Goal: Task Accomplishment & Management: Manage account settings

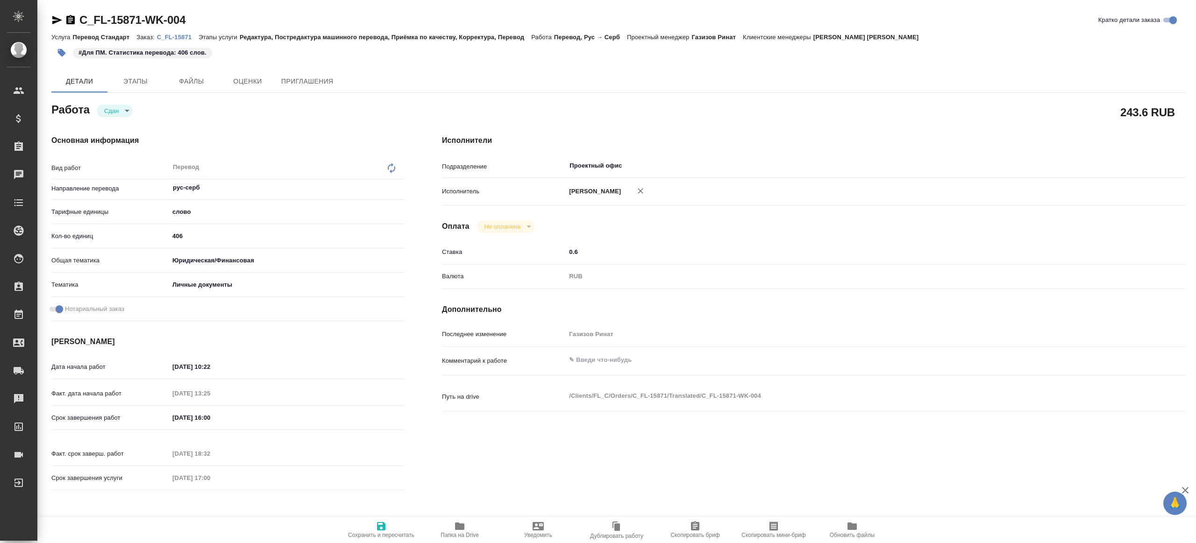
type textarea "x"
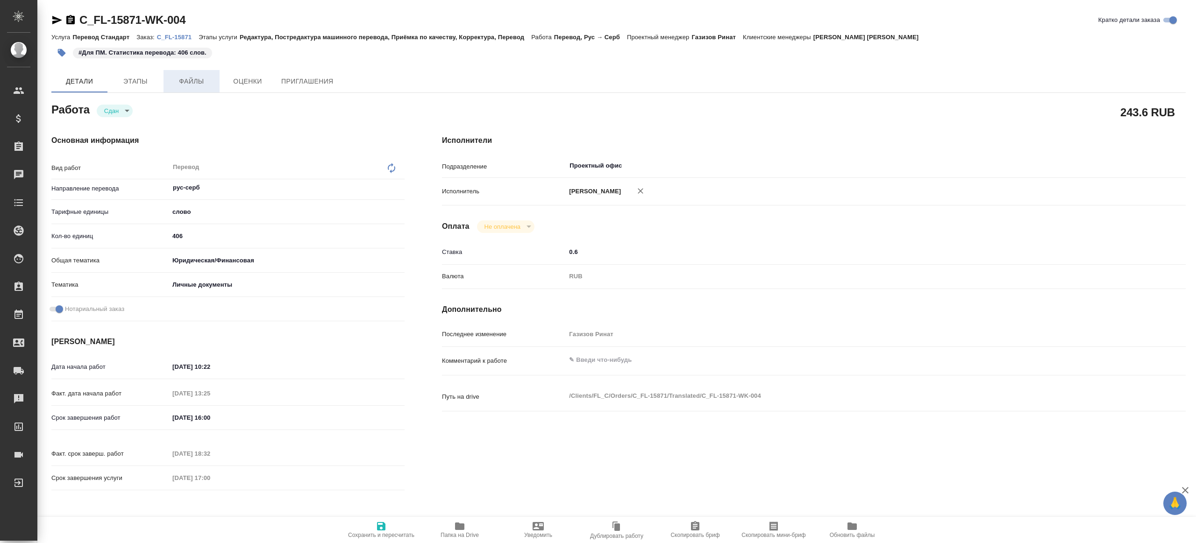
type textarea "x"
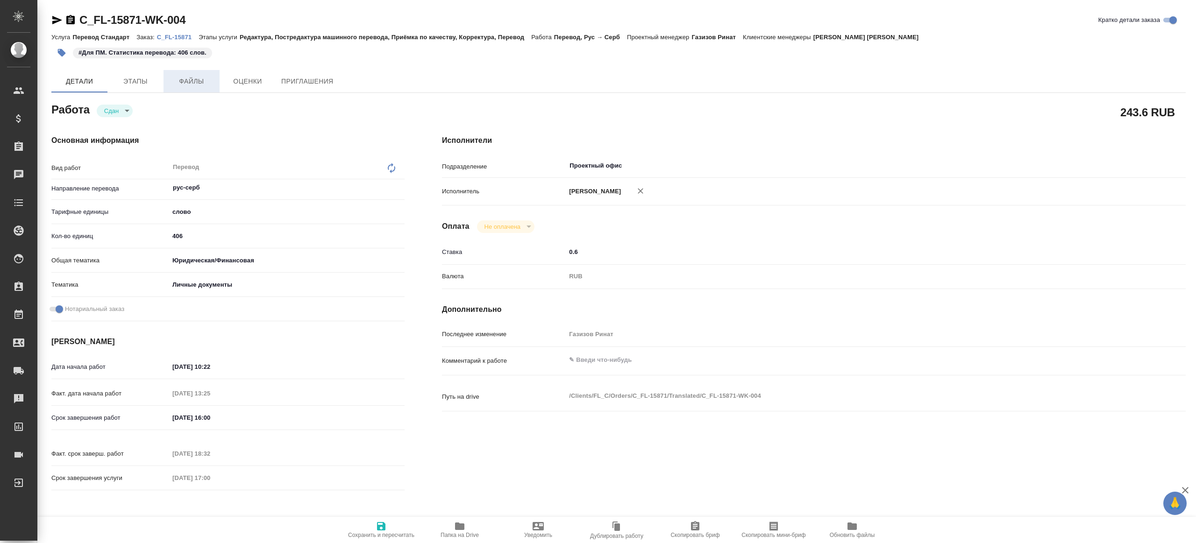
type textarea "x"
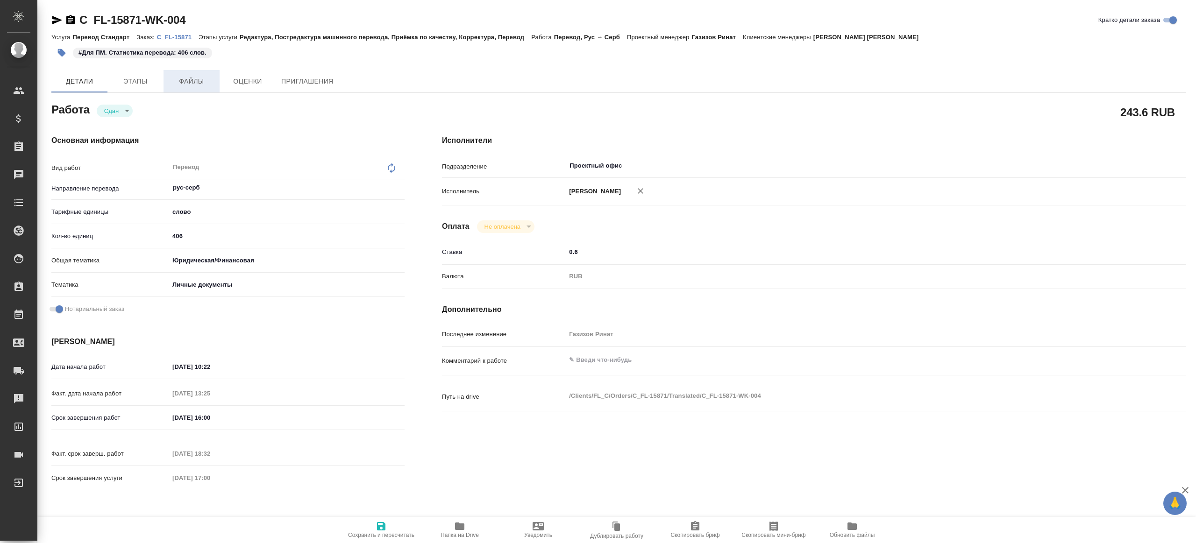
type textarea "x"
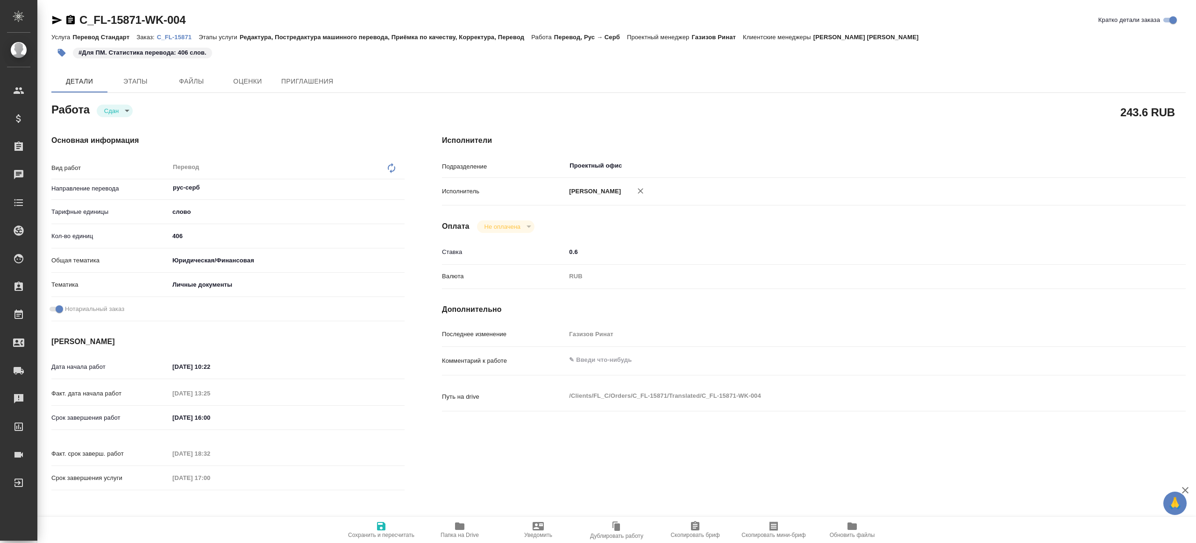
type textarea "x"
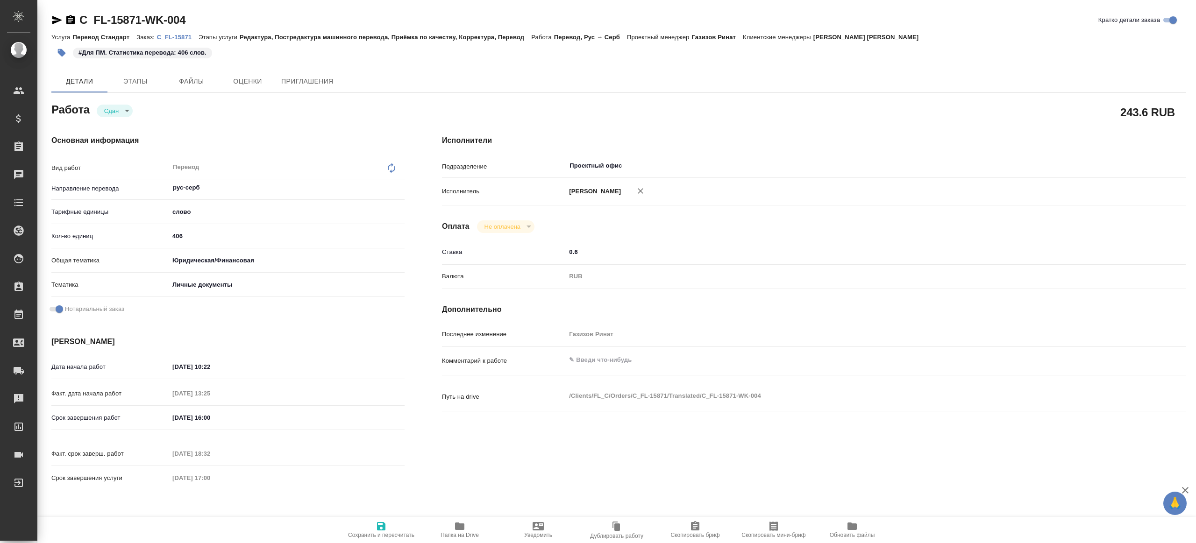
click at [186, 234] on input "406" at bounding box center [286, 236] width 235 height 14
type textarea "x"
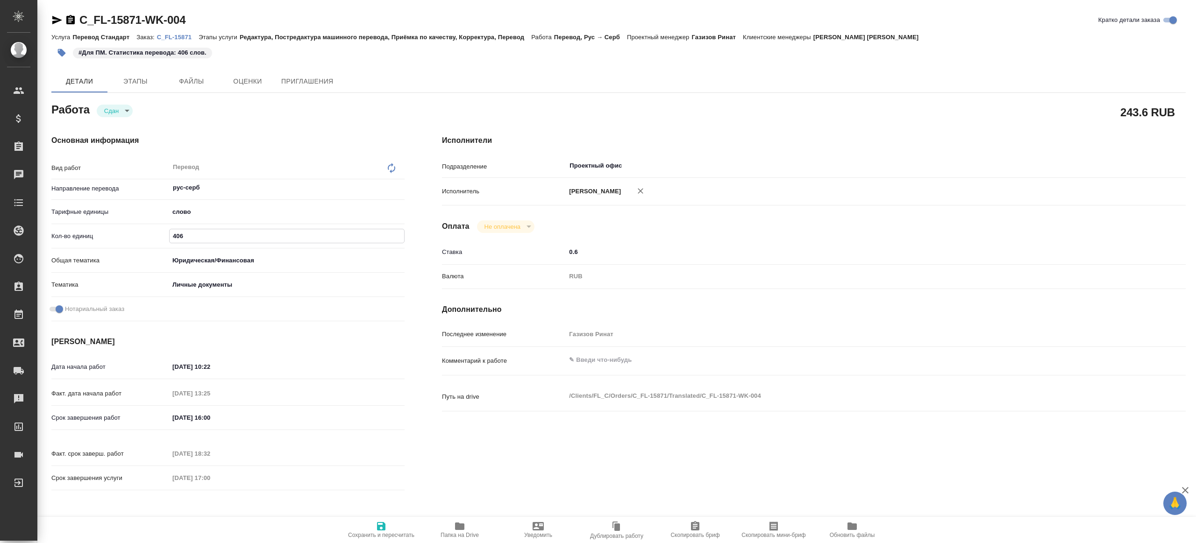
type textarea "x"
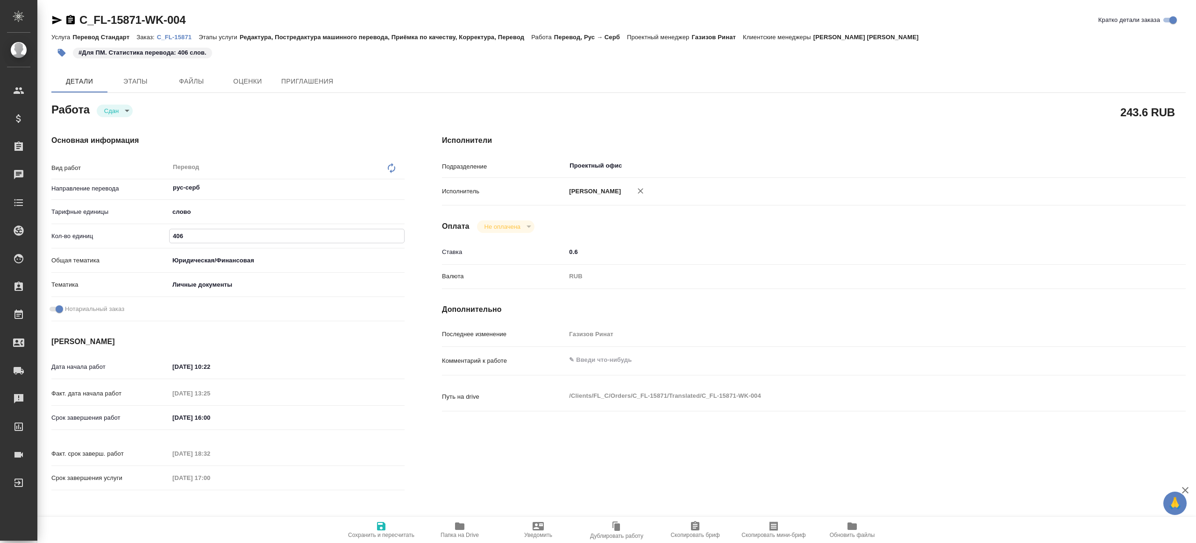
type textarea "x"
type input "40"
type textarea "x"
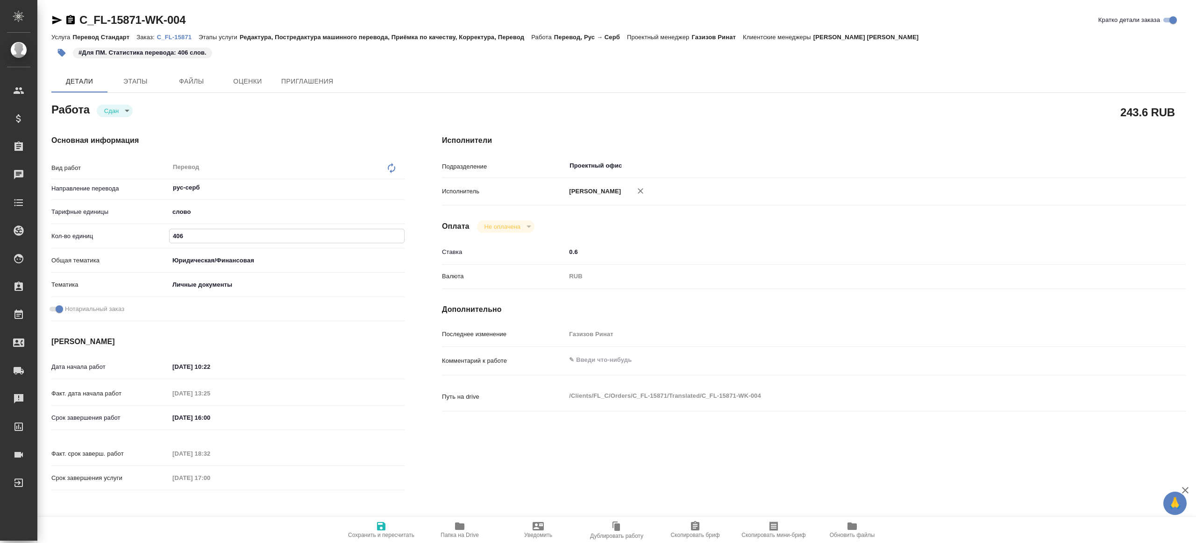
type textarea "x"
type input "4"
type textarea "x"
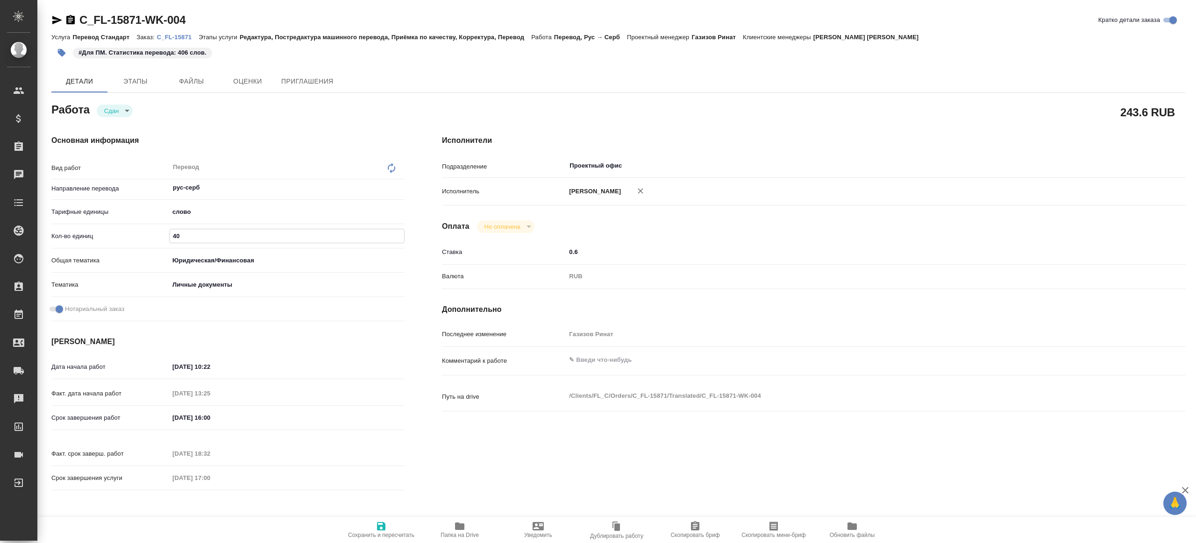
type textarea "x"
type input "47"
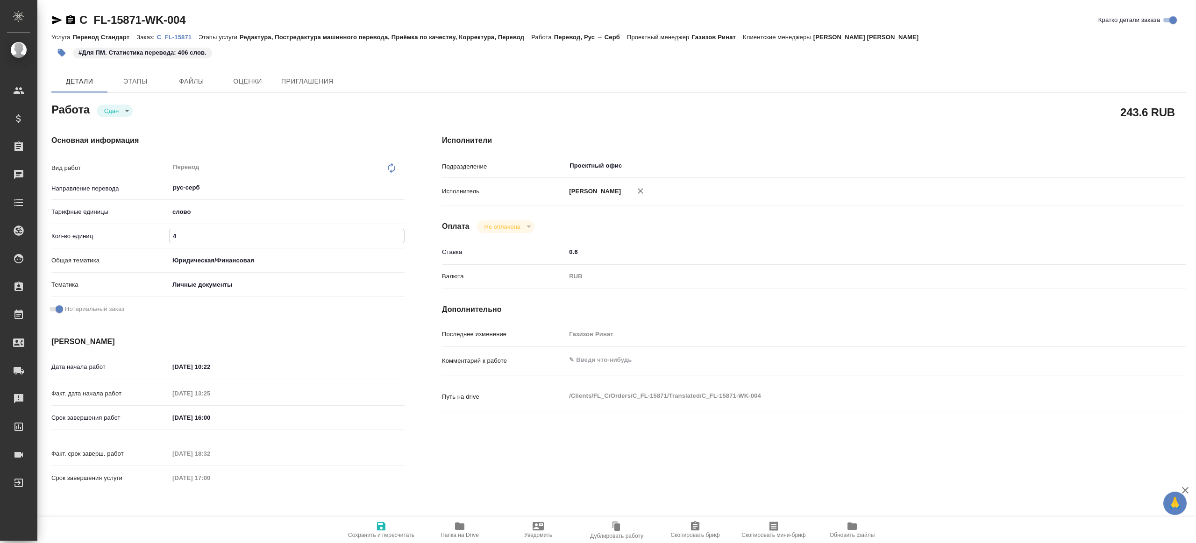
type textarea "x"
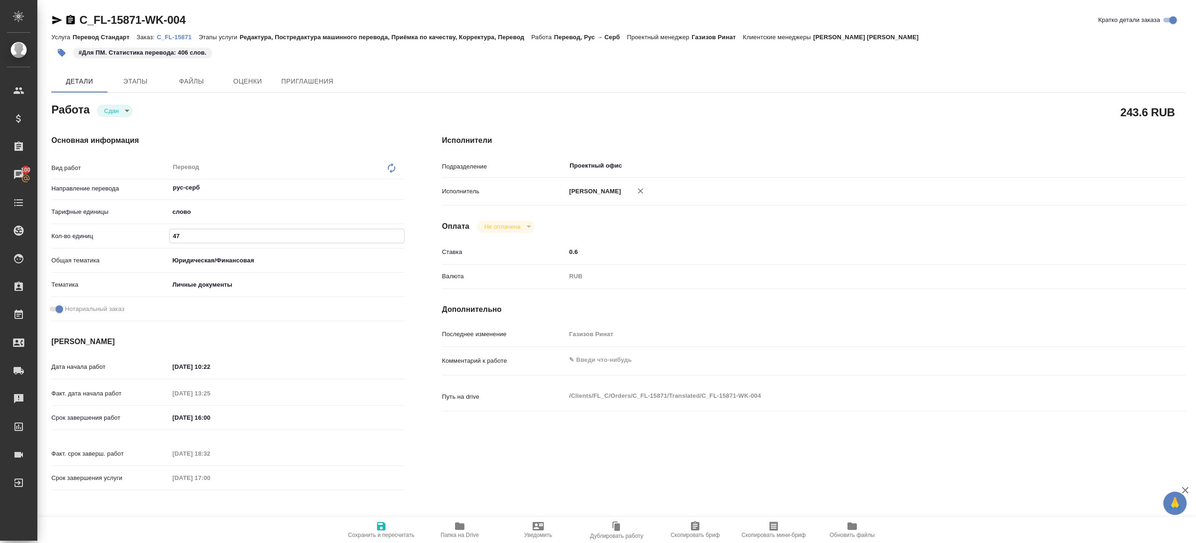
type input "473"
type textarea "x"
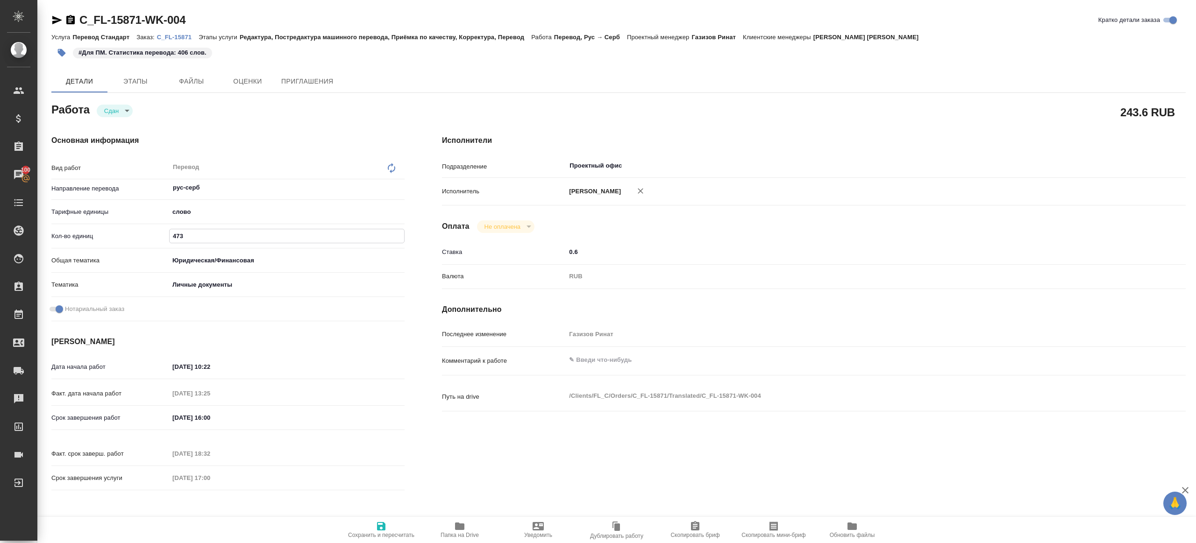
type input "473"
click at [382, 525] on icon "button" at bounding box center [381, 526] width 8 height 8
type textarea "x"
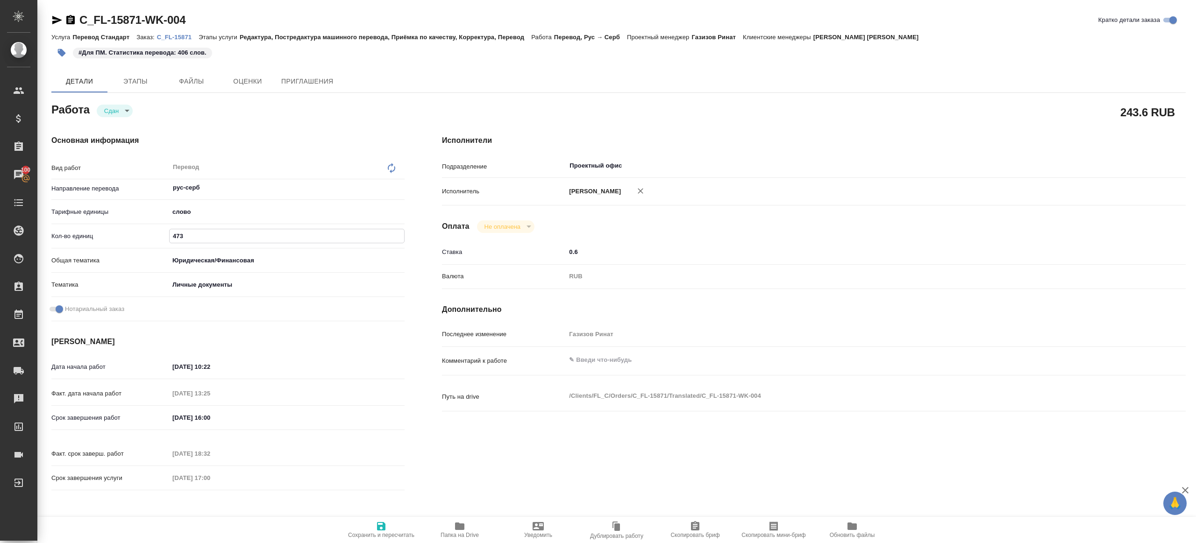
type textarea "x"
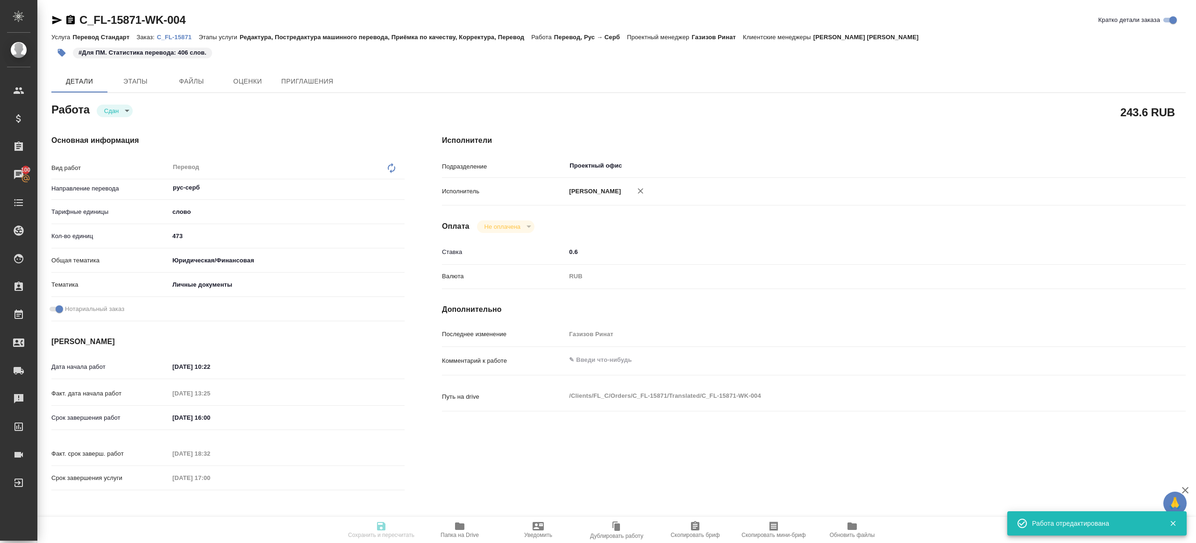
type textarea "x"
type input "closed"
type textarea "Перевод"
type textarea "x"
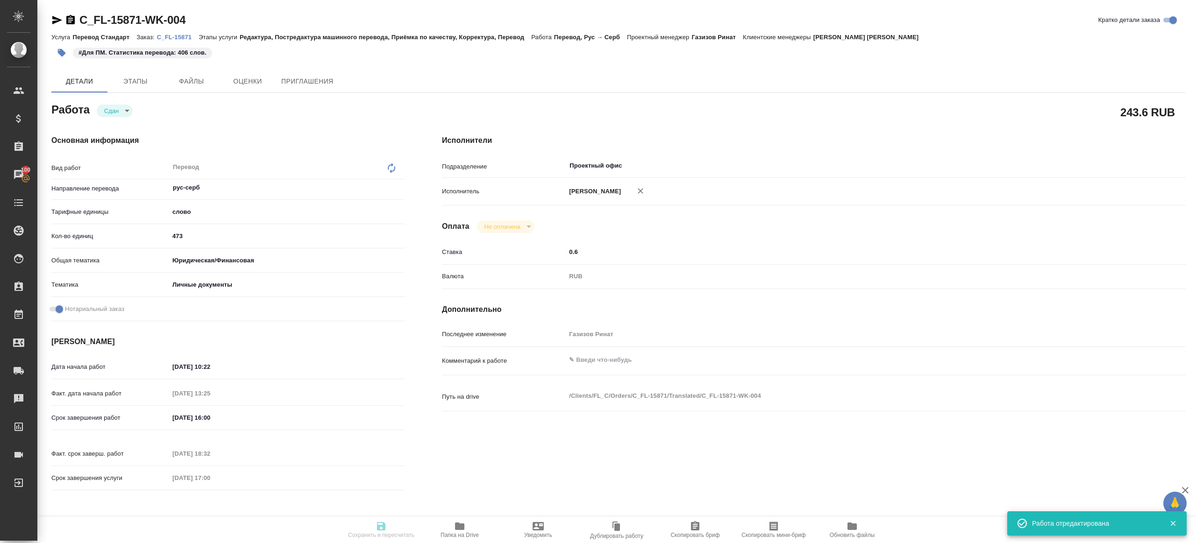
type input "рус-серб"
type input "5a8b1489cc6b4906c91bfd90"
type input "473"
type input "yr-fn"
type input "5a8b8b956a9677013d343cfe"
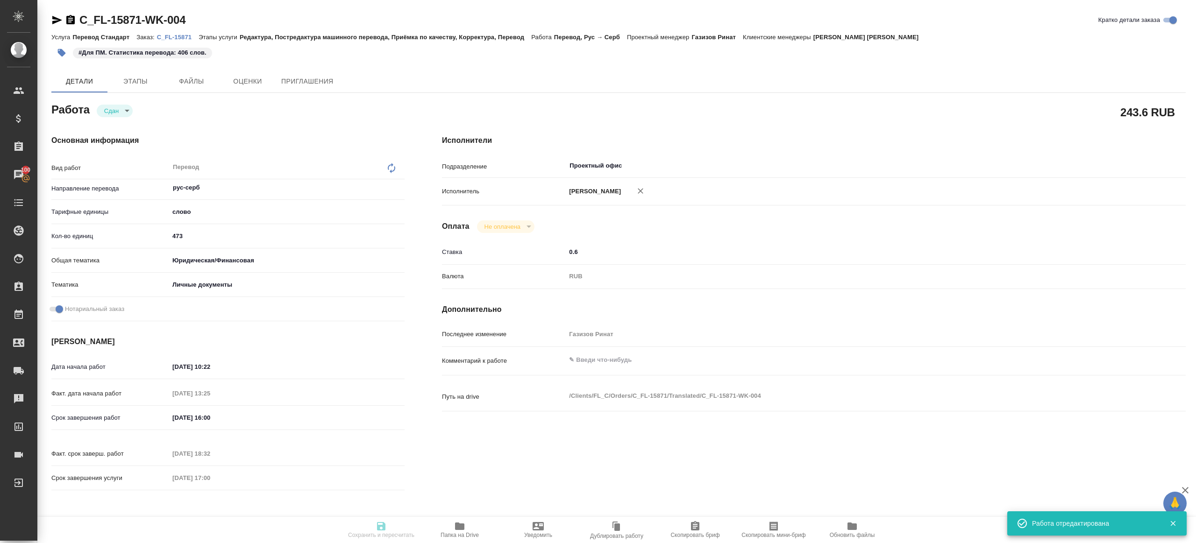
checkbox input "true"
type input "04.09.2025 10:22"
type input "04.09.2025 13:25"
type input "05.09.2025 16:00"
type input "05.09.2025 18:32"
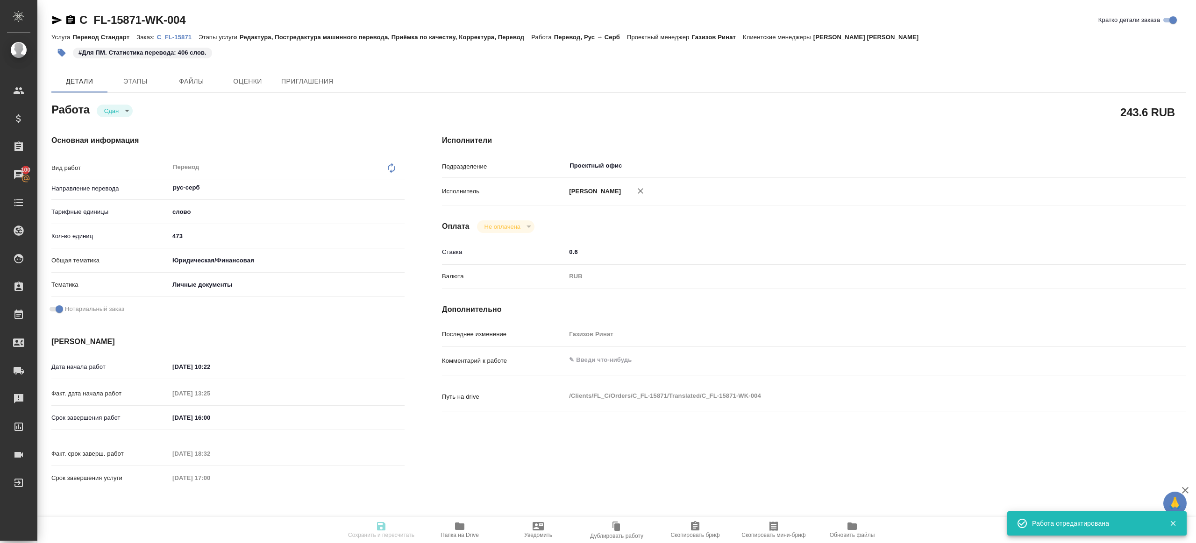
type input "05.09.2025 17:00"
type input "Проектный офис"
type input "notPayed"
type input "0.6"
type input "RUB"
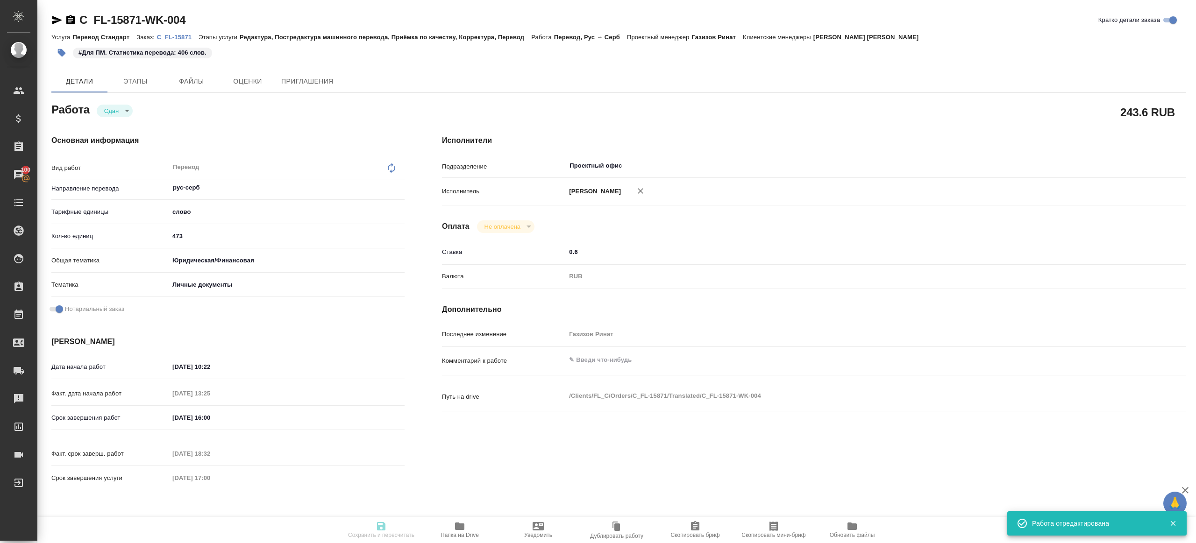
type input "Газизов Ринат"
type textarea "x"
type textarea "/Clients/FL_C/Orders/C_FL-15871/Translated/C_FL-15871-WK-004"
type textarea "x"
type input "C_FL-15871"
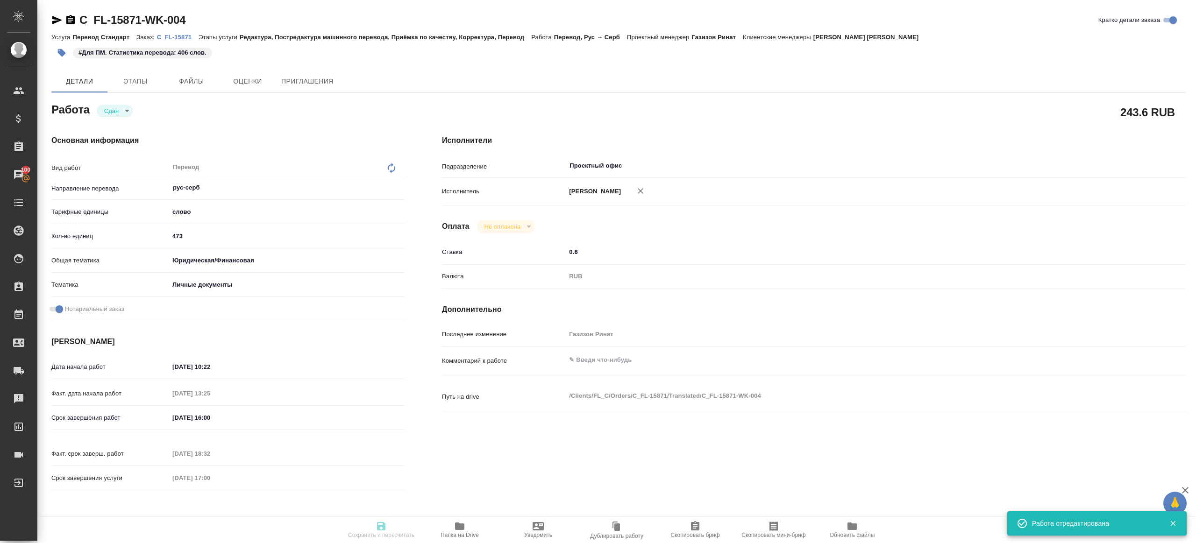
type input "Перевод Стандарт"
type input "Редактура, Постредактура машинного перевода, Приёмка по качеству, Корректура, П…"
type input "[PERSON_NAME]"
type input "Арсеньева Вера"
type input "/Clients/FL_C/Orders/C_FL-15871"
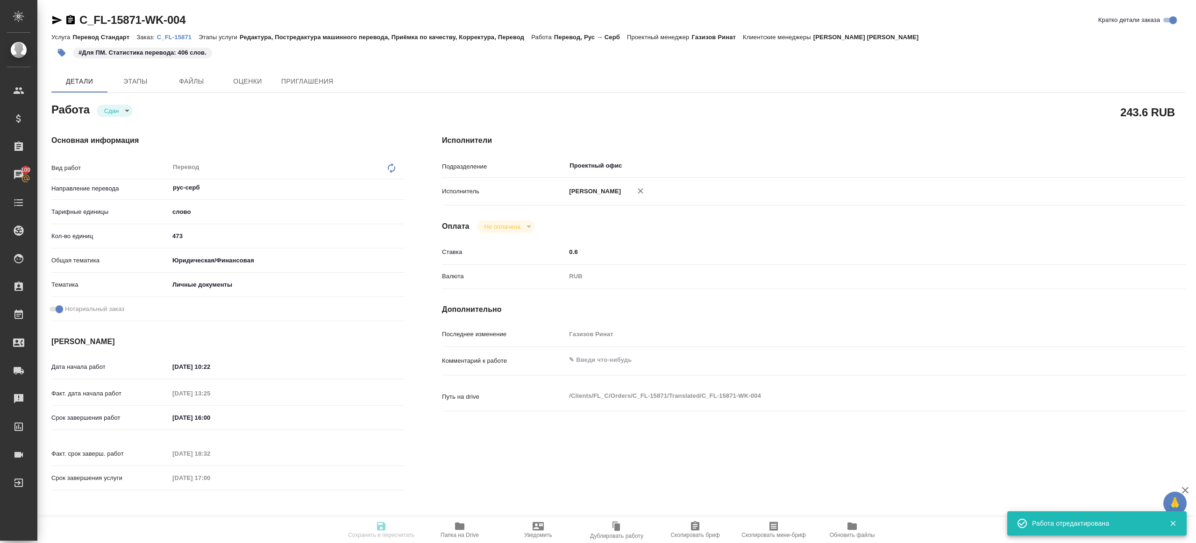
type textarea "x"
type textarea "Сербский (кириллица)"
type textarea "x"
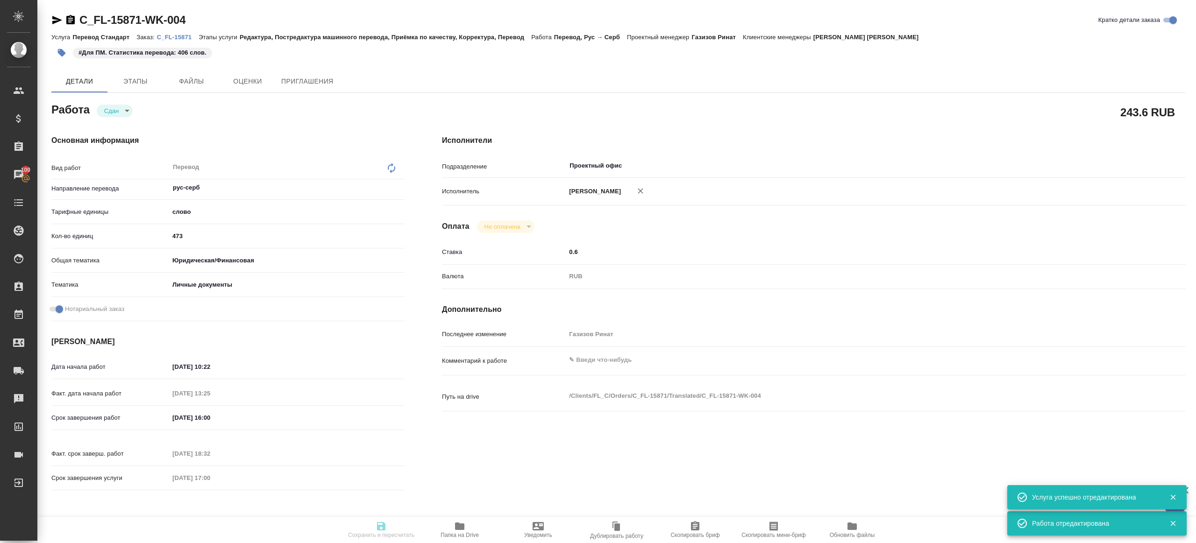
type textarea "x"
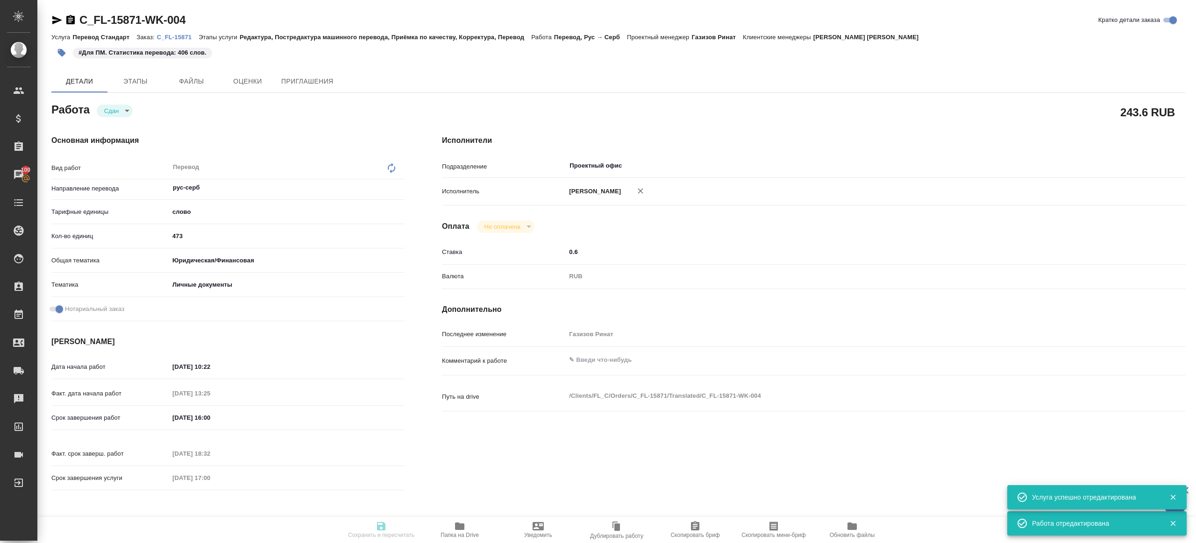
type textarea "x"
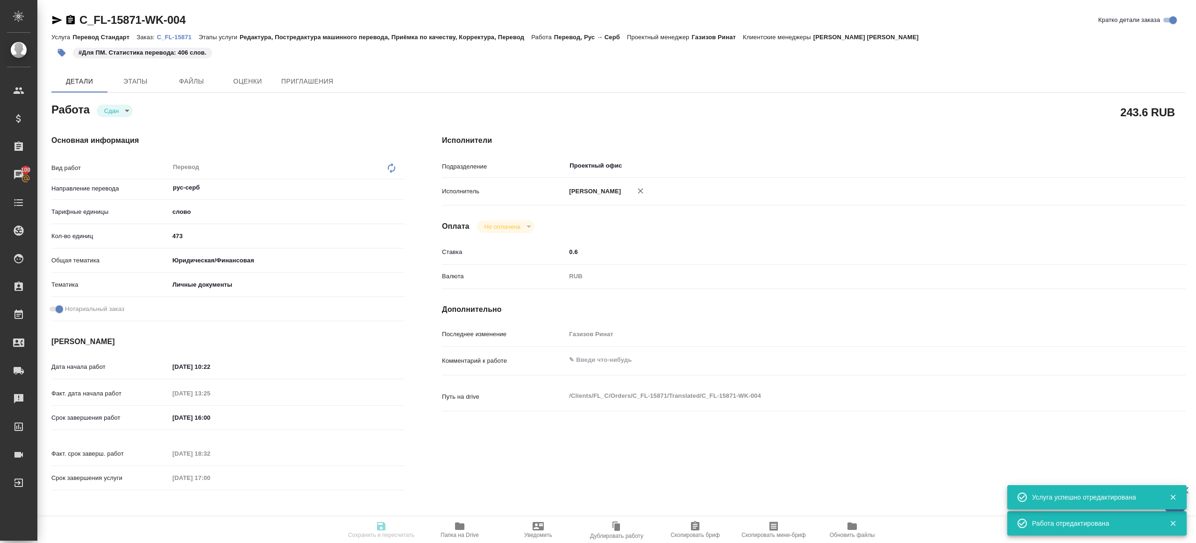
type textarea "x"
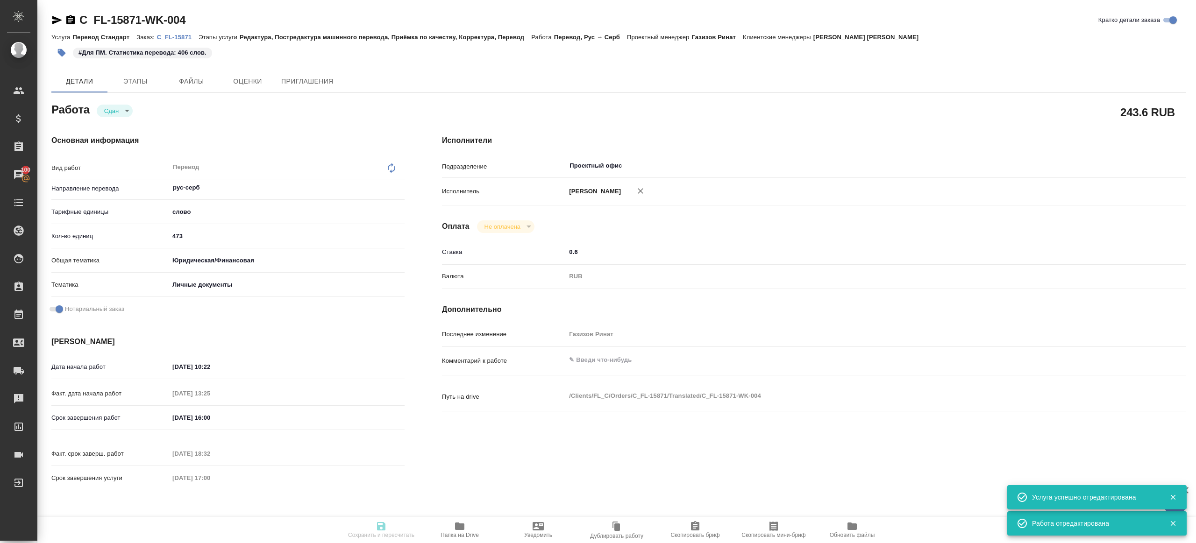
type textarea "x"
type input "closed"
type textarea "Перевод"
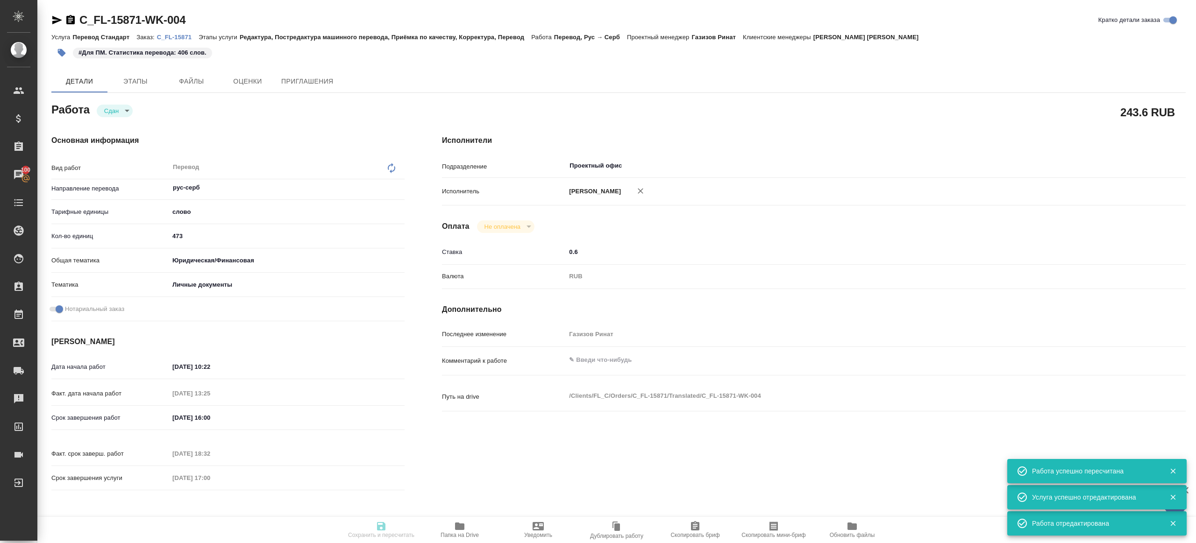
type textarea "x"
type input "рус-серб"
type input "5a8b1489cc6b4906c91bfd90"
type input "473"
type input "yr-fn"
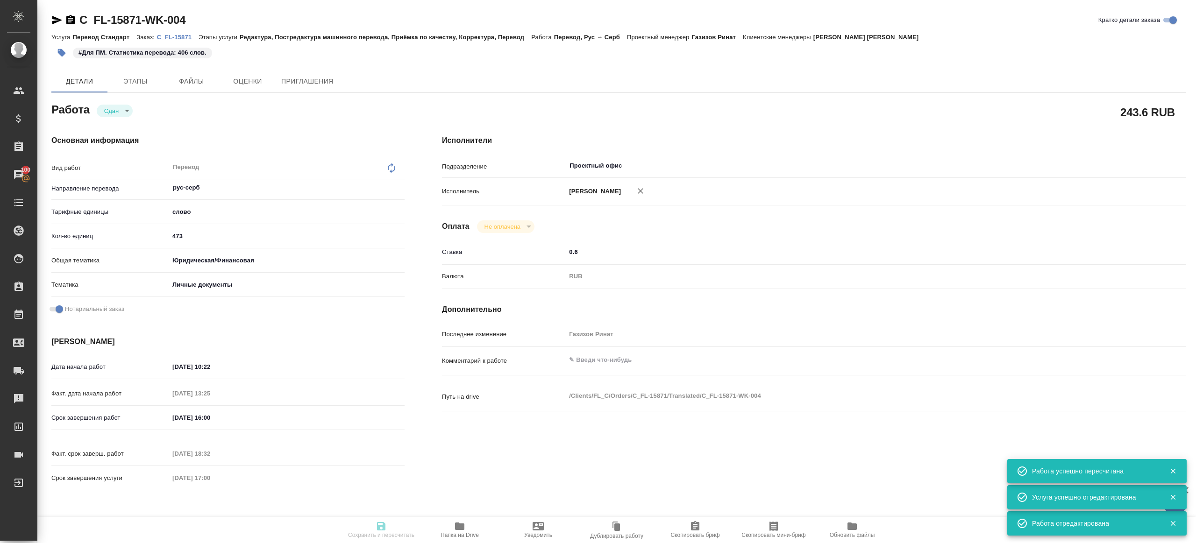
type input "5a8b8b956a9677013d343cfe"
checkbox input "true"
type input "04.09.2025 10:22"
type input "04.09.2025 13:25"
type input "05.09.2025 16:00"
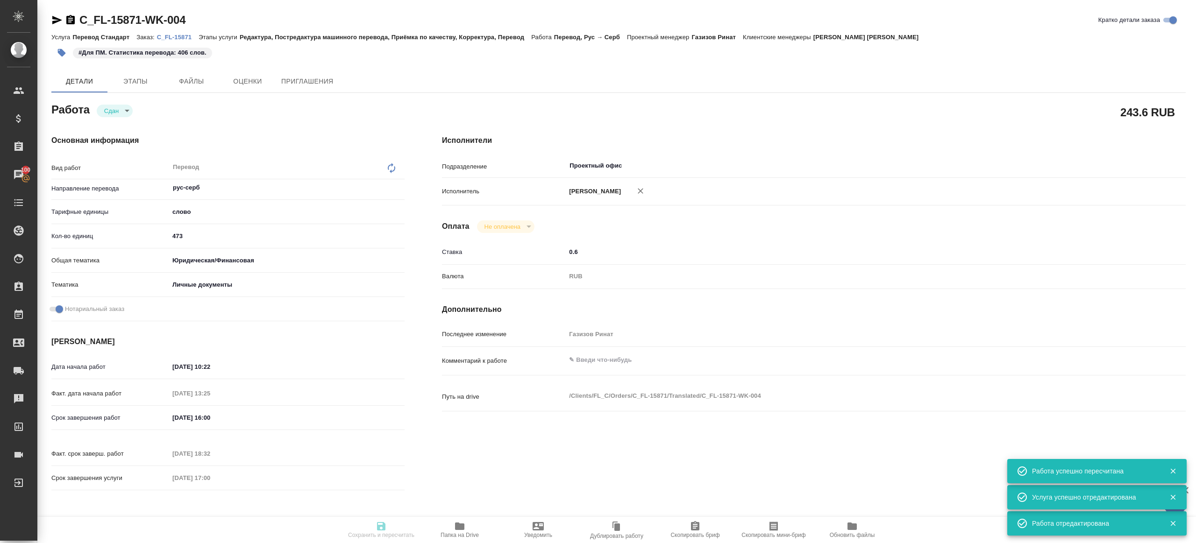
type input "05.09.2025 18:32"
type input "05.09.2025 17:00"
type input "Проектный офис"
type input "notPayed"
type input "0.6"
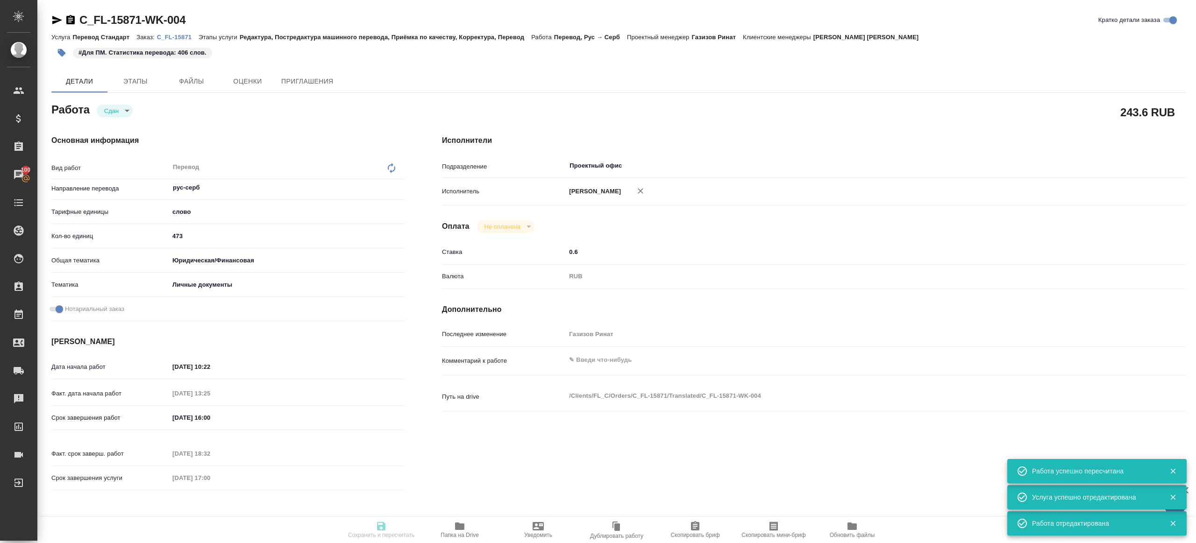
type input "RUB"
type input "Газизов Ринат"
type textarea "x"
type textarea "/Clients/FL_C/Orders/C_FL-15871/Translated/C_FL-15871-WK-004"
type textarea "x"
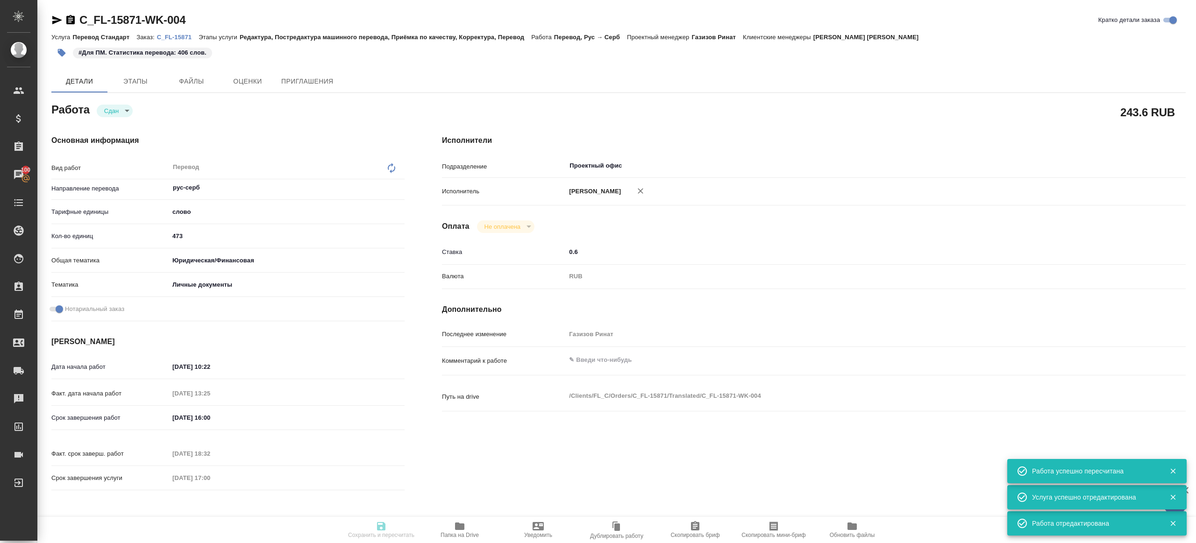
type input "C_FL-15871"
type input "Перевод Стандарт"
type input "Редактура, Постредактура машинного перевода, Приёмка по качеству, Корректура, П…"
type input "[PERSON_NAME]"
type input "Арсеньева Вера"
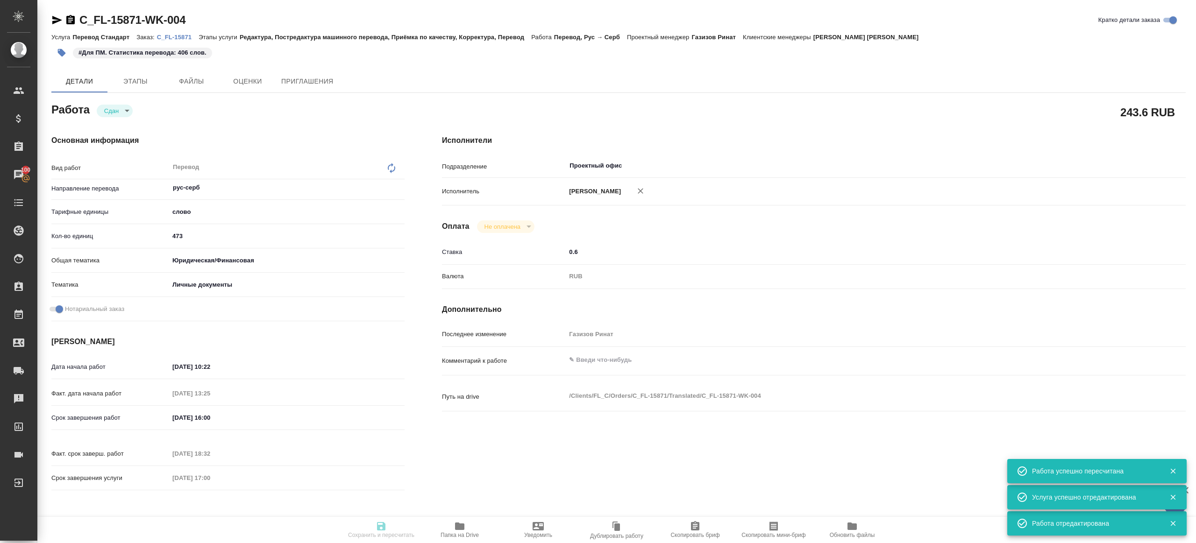
type input "/Clients/FL_C/Orders/C_FL-15871"
type textarea "x"
type textarea "Сербский (кириллица)"
type textarea "x"
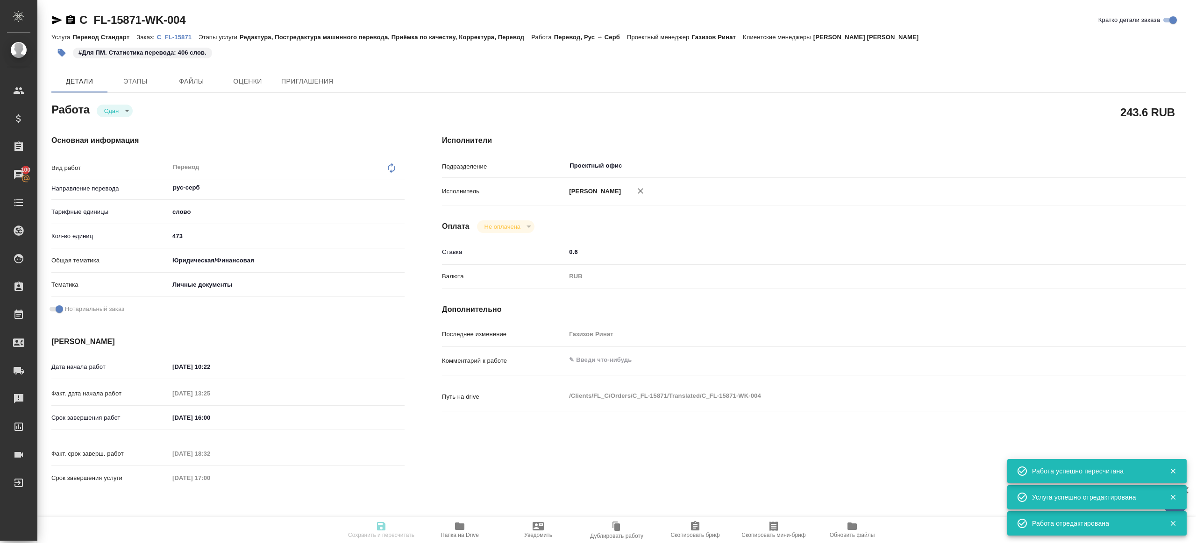
type textarea "x"
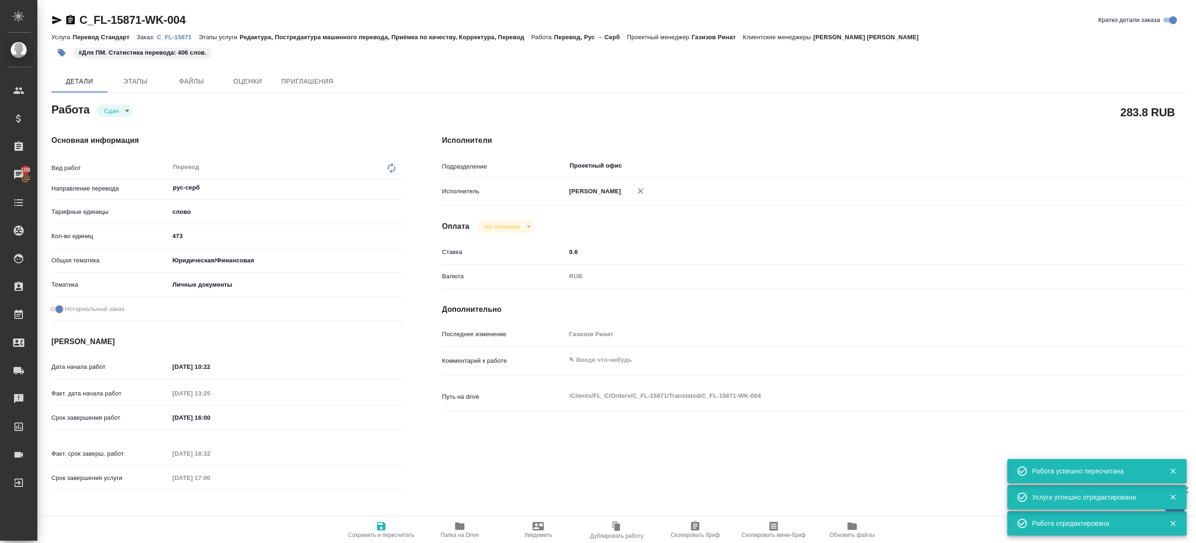
type textarea "x"
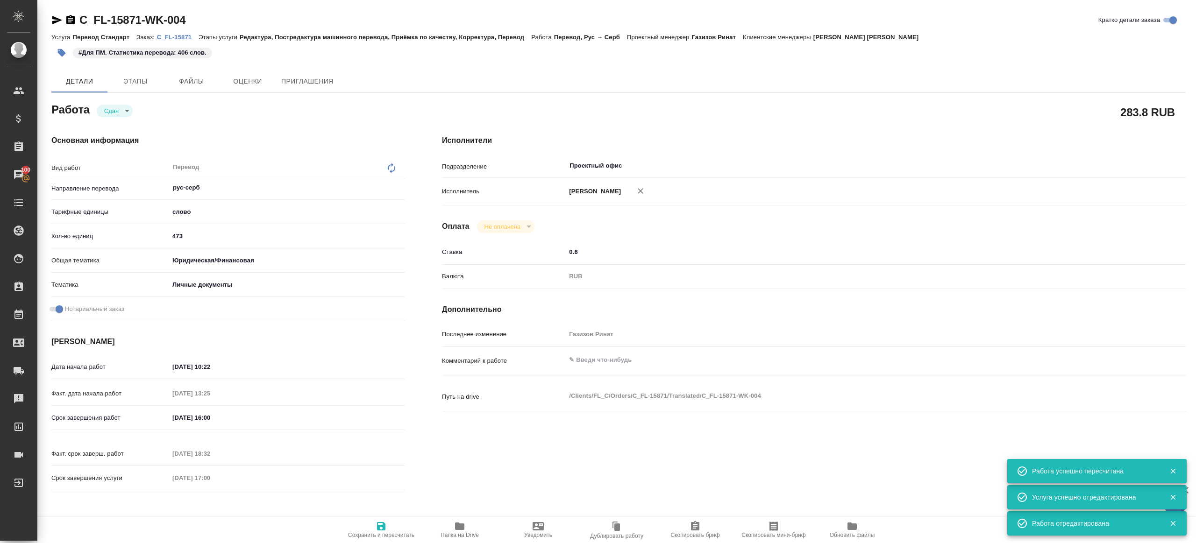
type textarea "x"
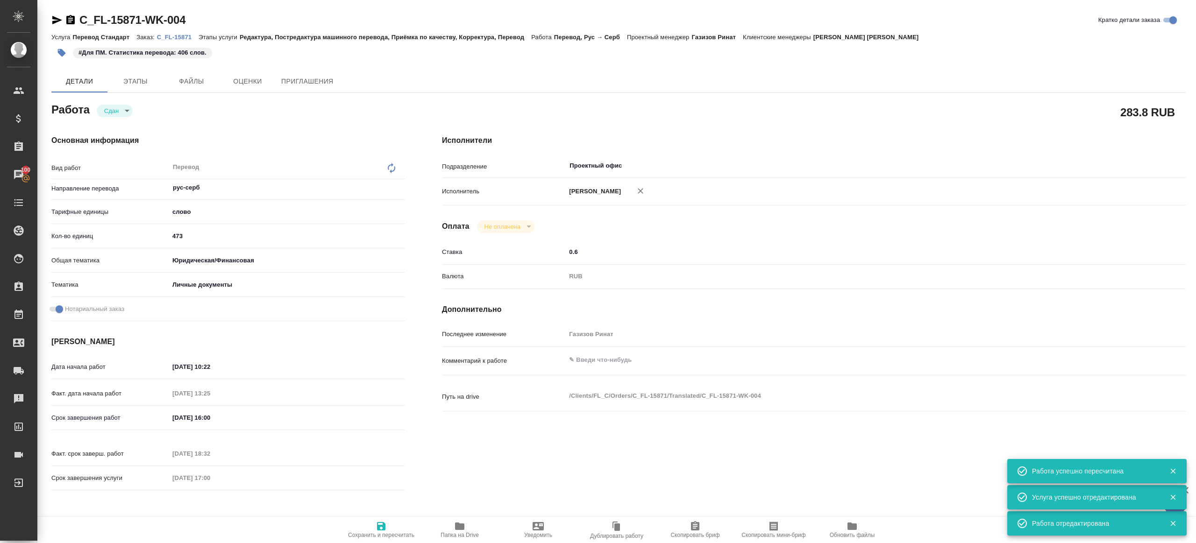
type textarea "x"
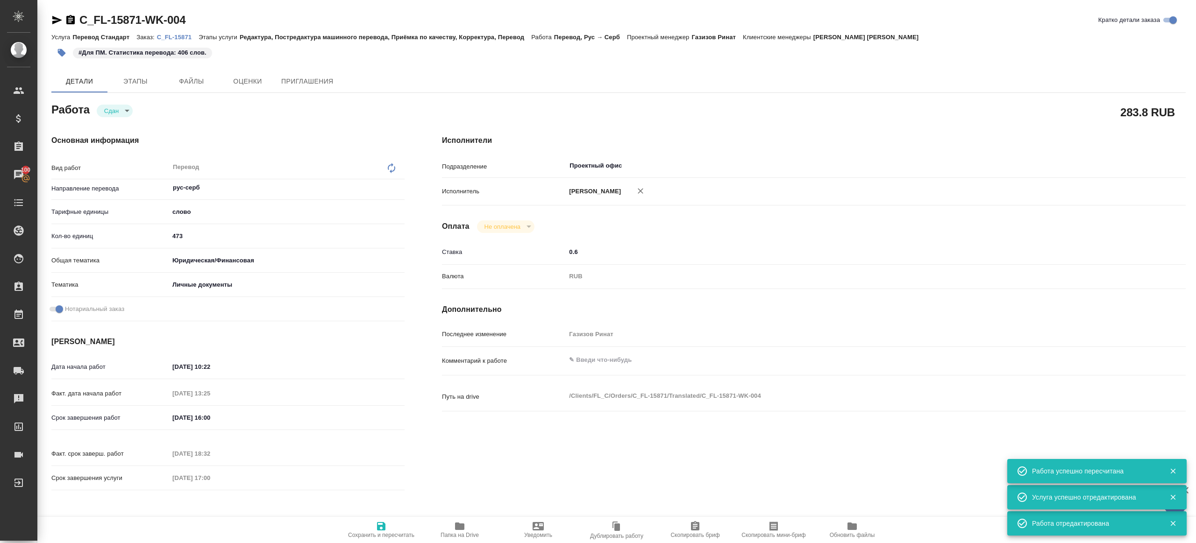
type textarea "x"
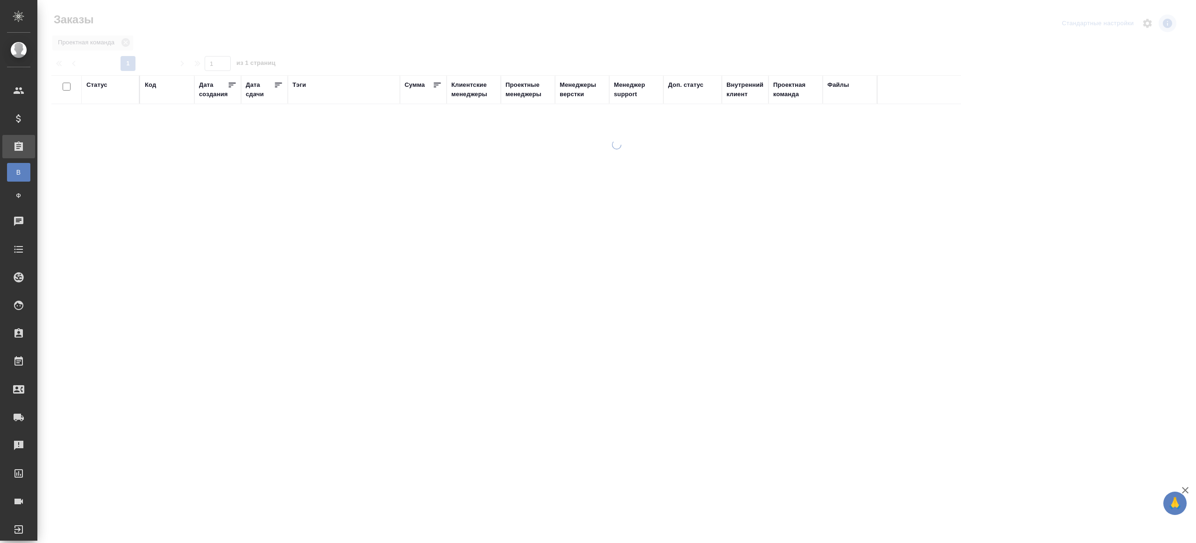
click at [302, 88] on div "Тэги" at bounding box center [299, 84] width 14 height 9
click at [122, 121] on div at bounding box center [110, 116] width 48 height 14
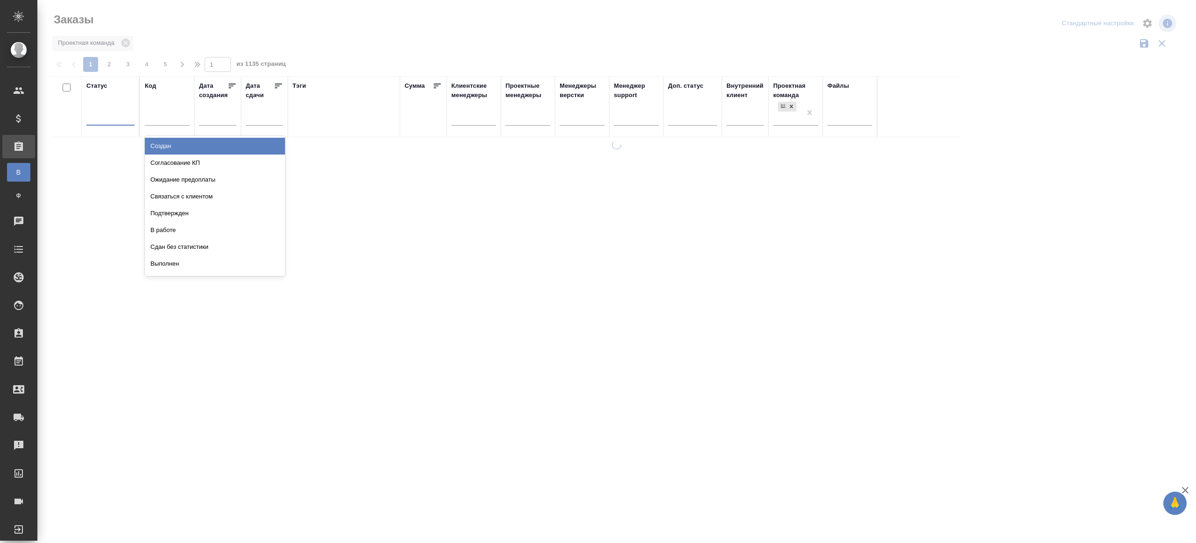
click at [173, 213] on div "Подтвержден" at bounding box center [215, 213] width 140 height 17
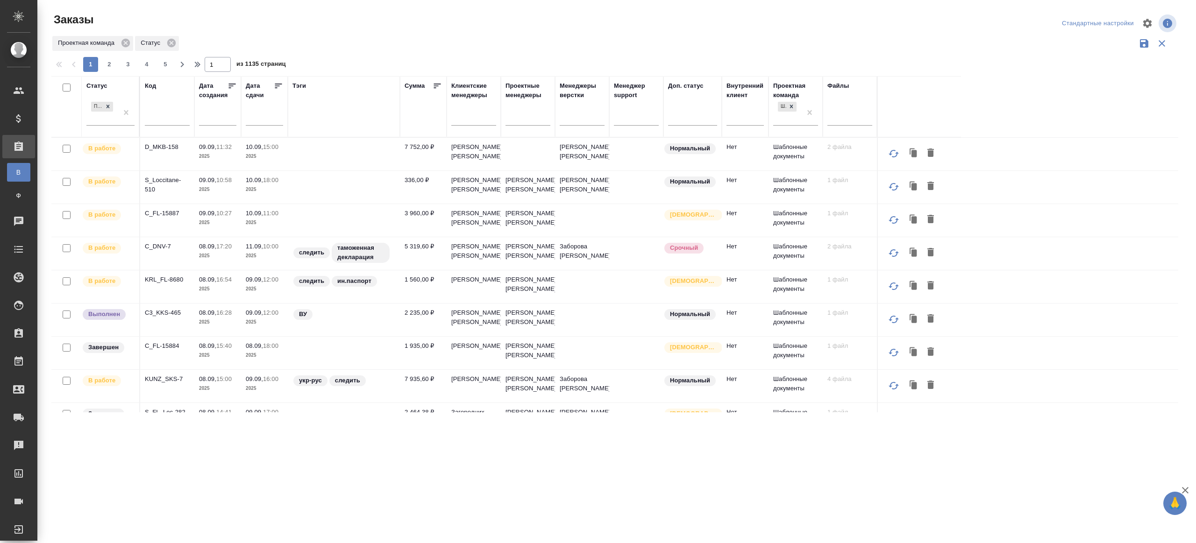
click at [468, 27] on div at bounding box center [618, 23] width 378 height 22
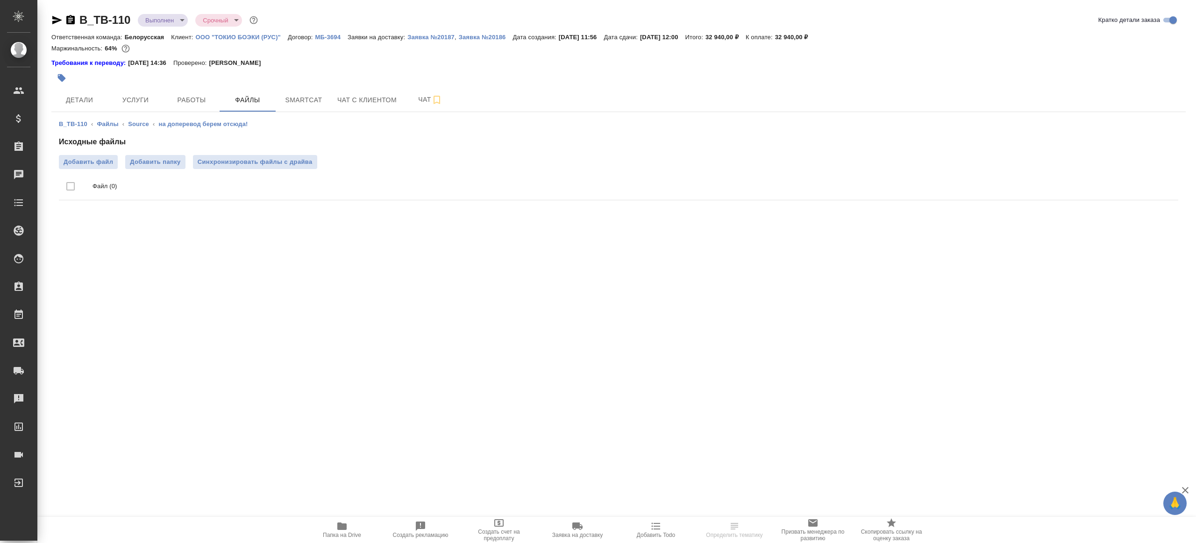
click at [203, 84] on div at bounding box center [429, 78] width 756 height 21
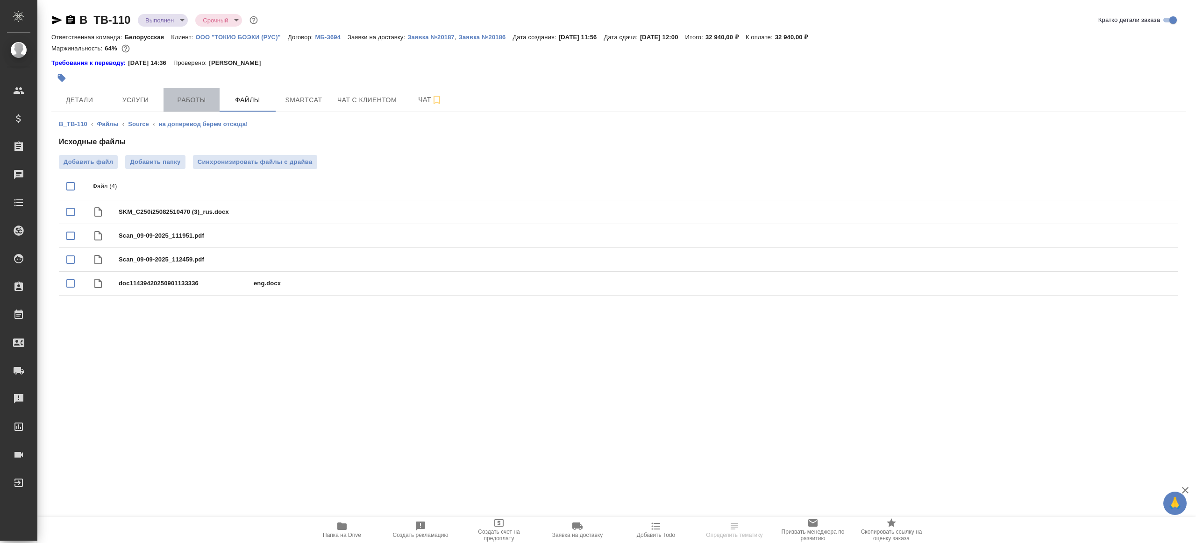
click at [196, 96] on span "Работы" at bounding box center [191, 100] width 45 height 12
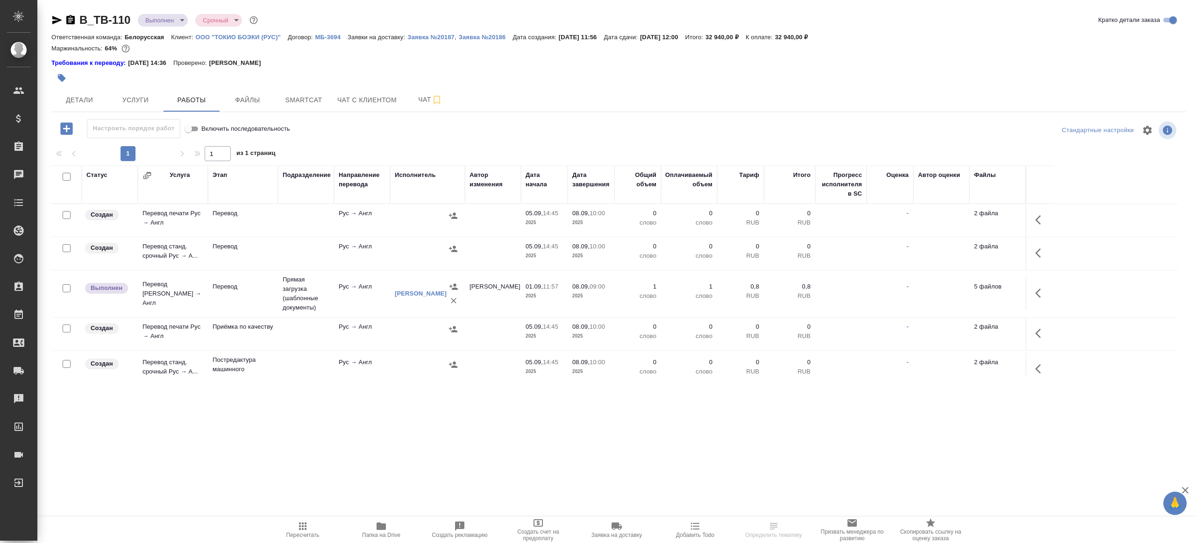
click at [67, 247] on input "checkbox" at bounding box center [67, 248] width 8 height 8
checkbox input "true"
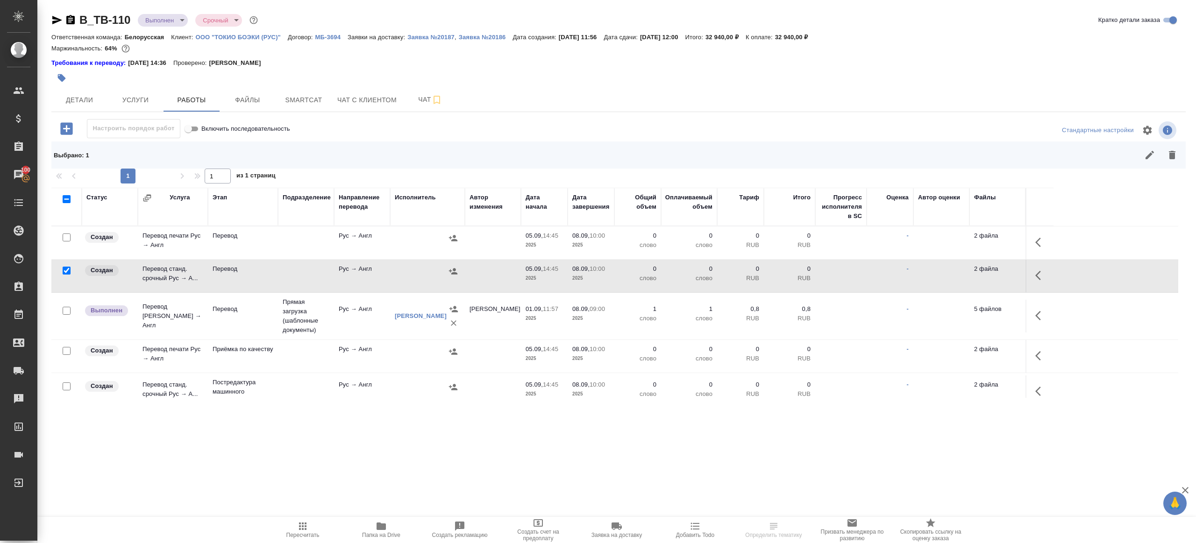
click at [65, 234] on input "checkbox" at bounding box center [67, 238] width 8 height 8
checkbox input "true"
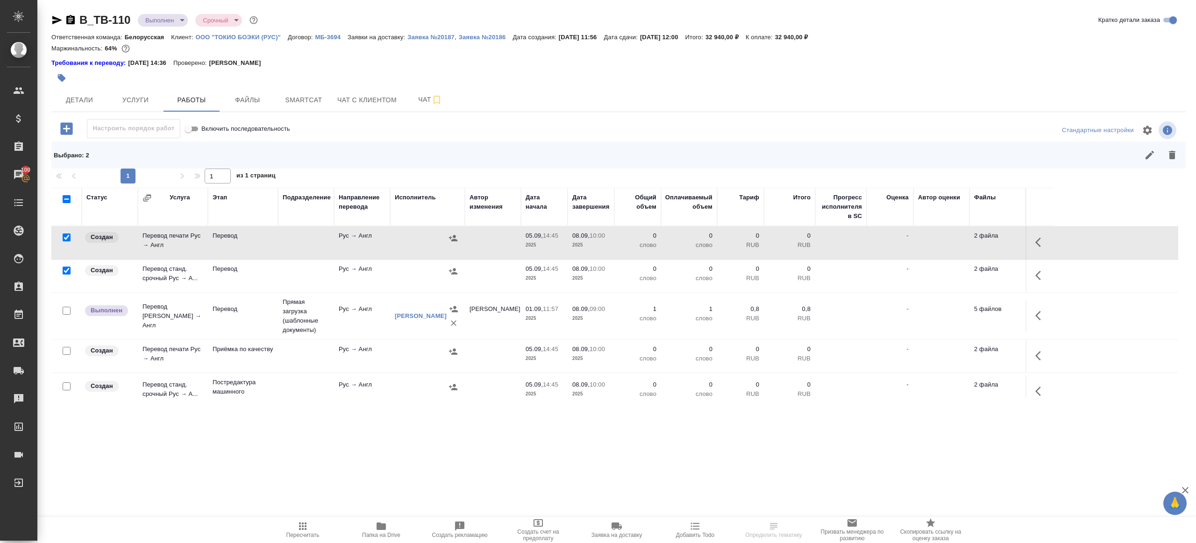
scroll to position [43, 0]
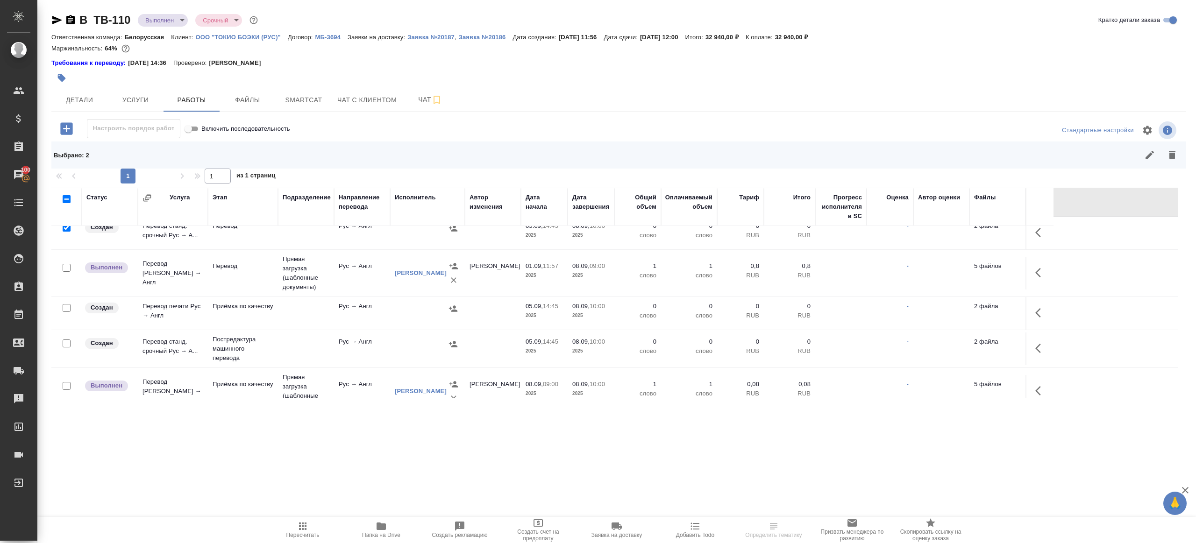
drag, startPoint x: 69, startPoint y: 307, endPoint x: 68, endPoint y: 355, distance: 47.6
click at [69, 308] on input "checkbox" at bounding box center [67, 308] width 8 height 8
checkbox input "true"
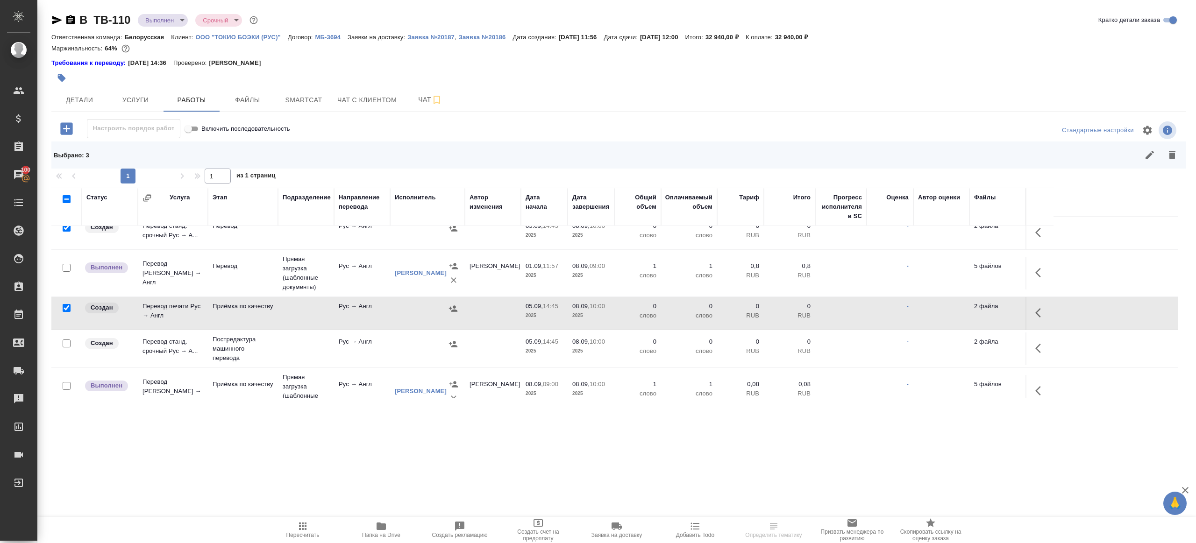
click at [67, 346] on input "checkbox" at bounding box center [67, 344] width 8 height 8
checkbox input "true"
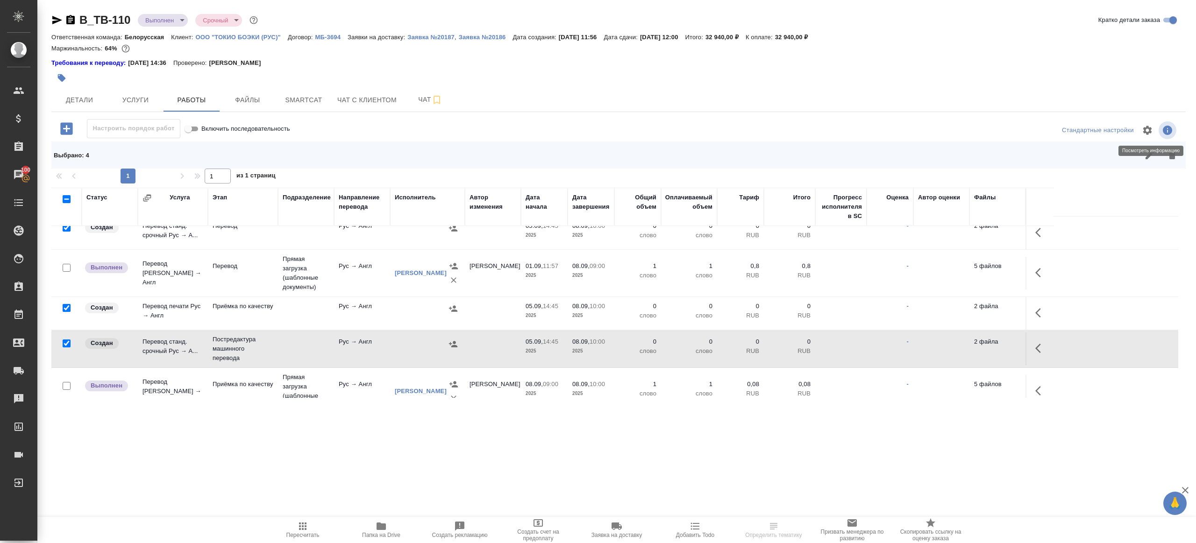
click at [1174, 147] on button "button" at bounding box center [1172, 155] width 22 height 22
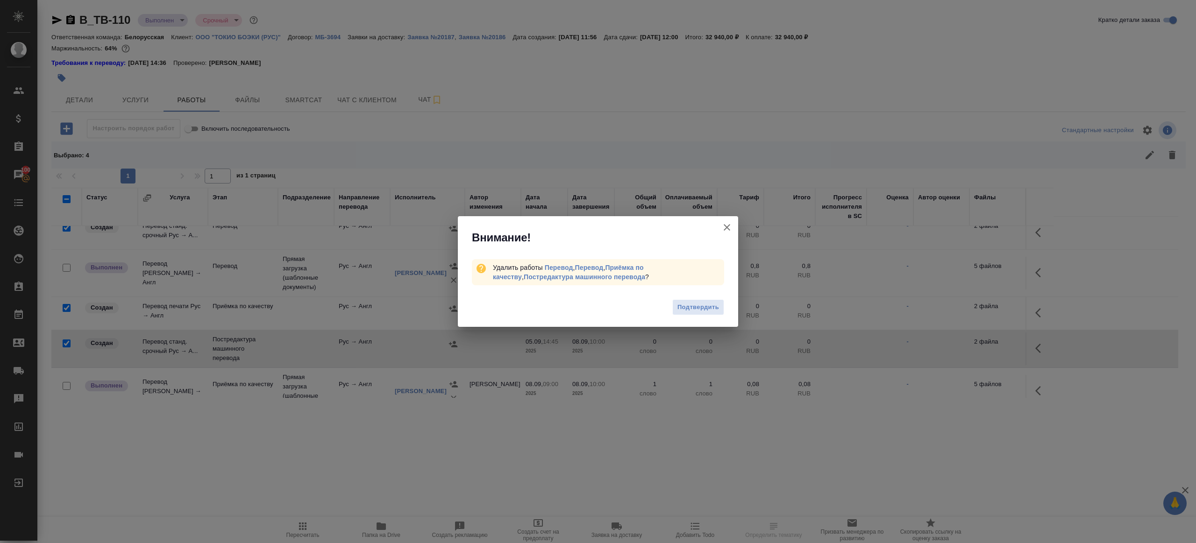
click at [698, 312] on span "Подтвердить" at bounding box center [698, 307] width 42 height 11
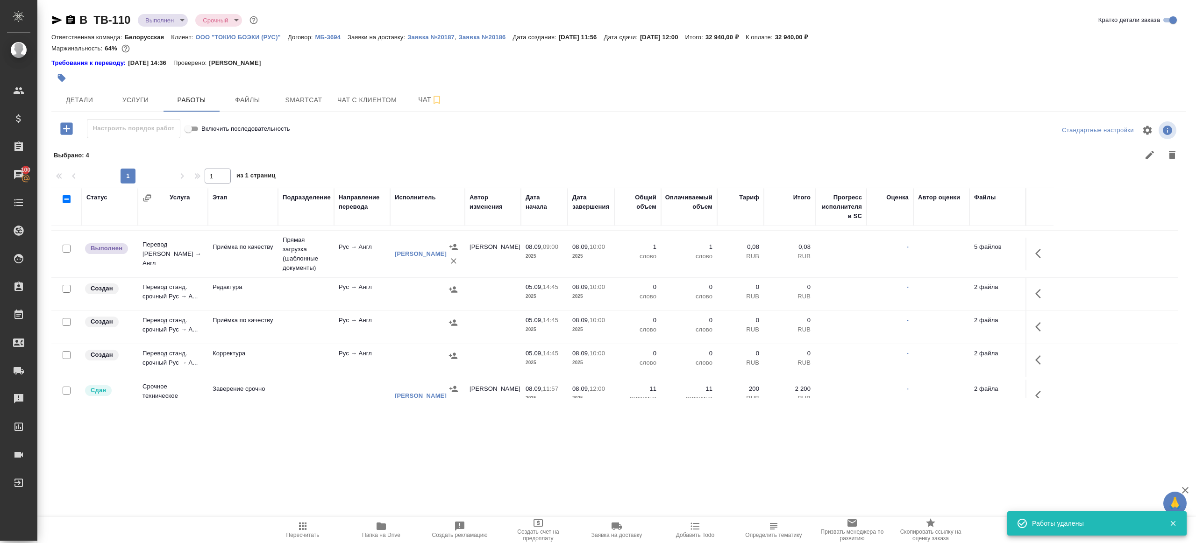
click at [68, 352] on input "checkbox" at bounding box center [67, 355] width 8 height 8
checkbox input "true"
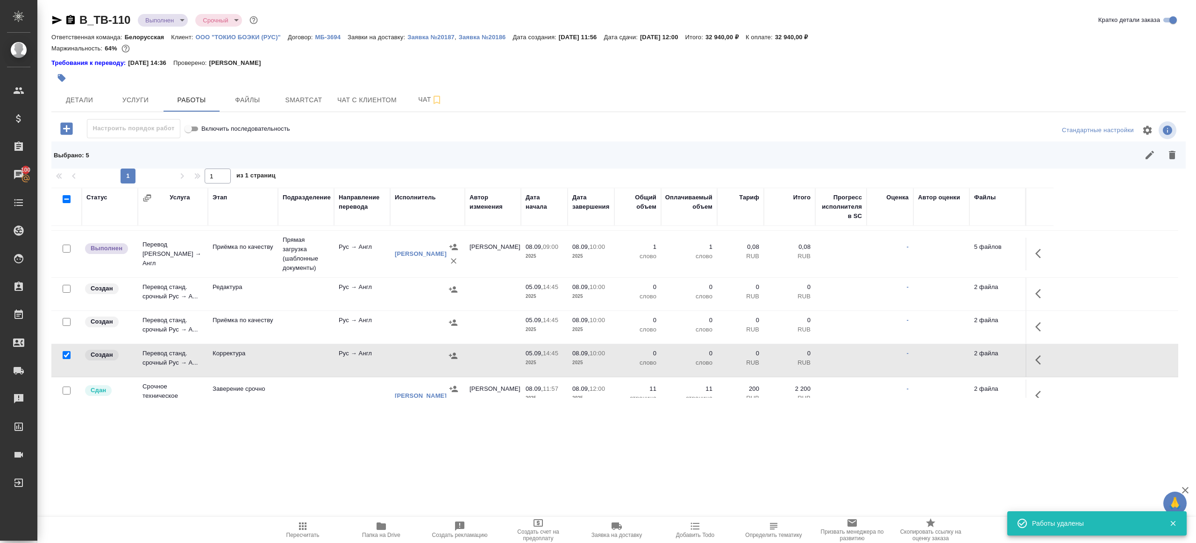
click at [67, 320] on input "checkbox" at bounding box center [67, 322] width 8 height 8
checkbox input "true"
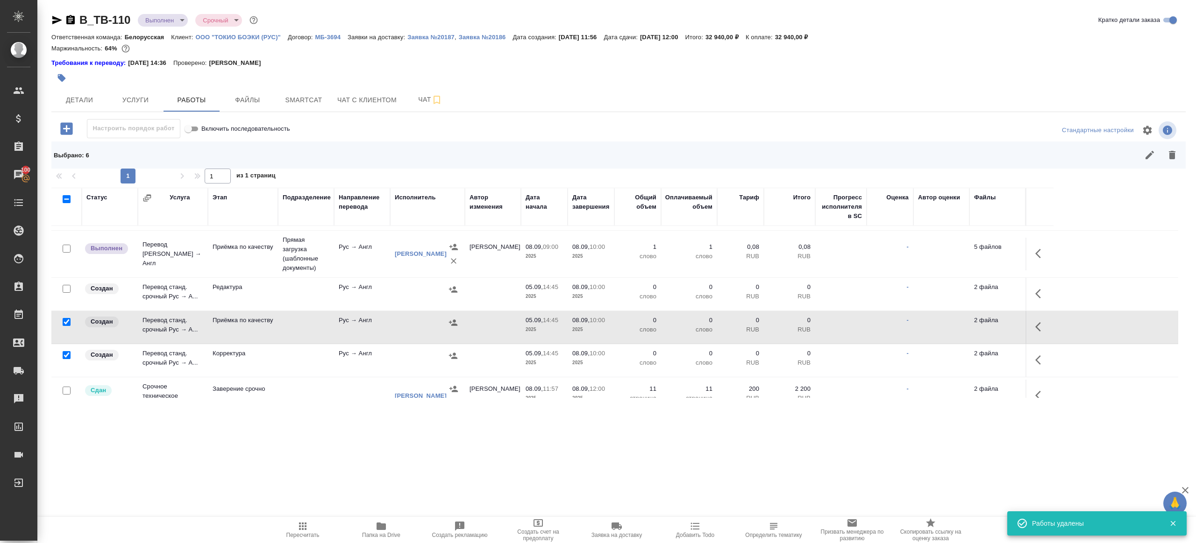
click at [64, 287] on input "checkbox" at bounding box center [67, 289] width 8 height 8
checkbox input "true"
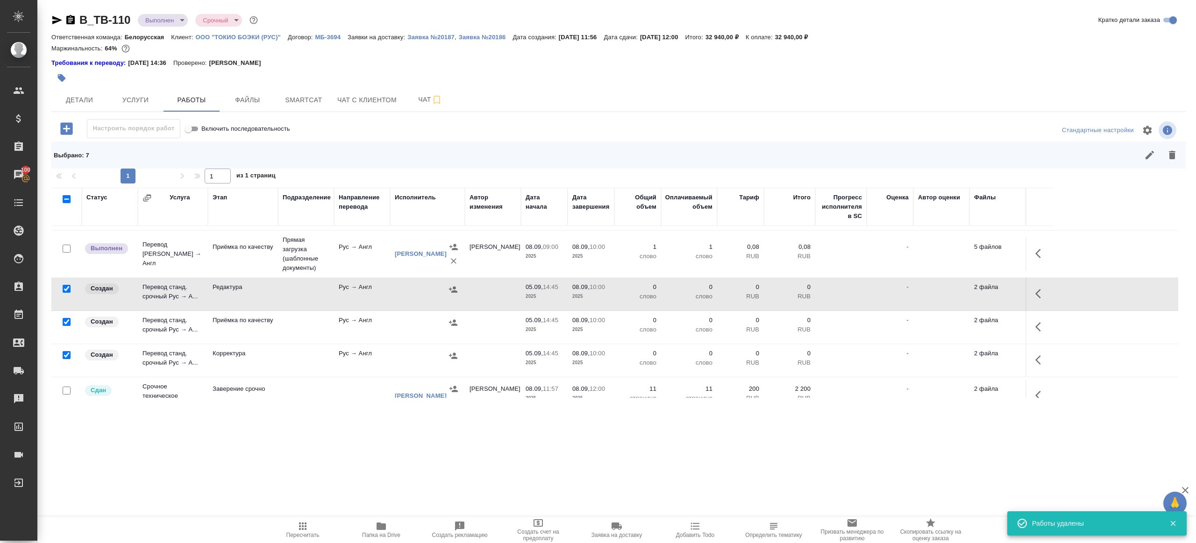
click at [1187, 154] on div "B_TB-110 Выполнен completed Срочный urgent Кратко детали заказа Ответственная к…" at bounding box center [618, 211] width 1144 height 422
click at [1170, 156] on icon "button" at bounding box center [1171, 155] width 7 height 8
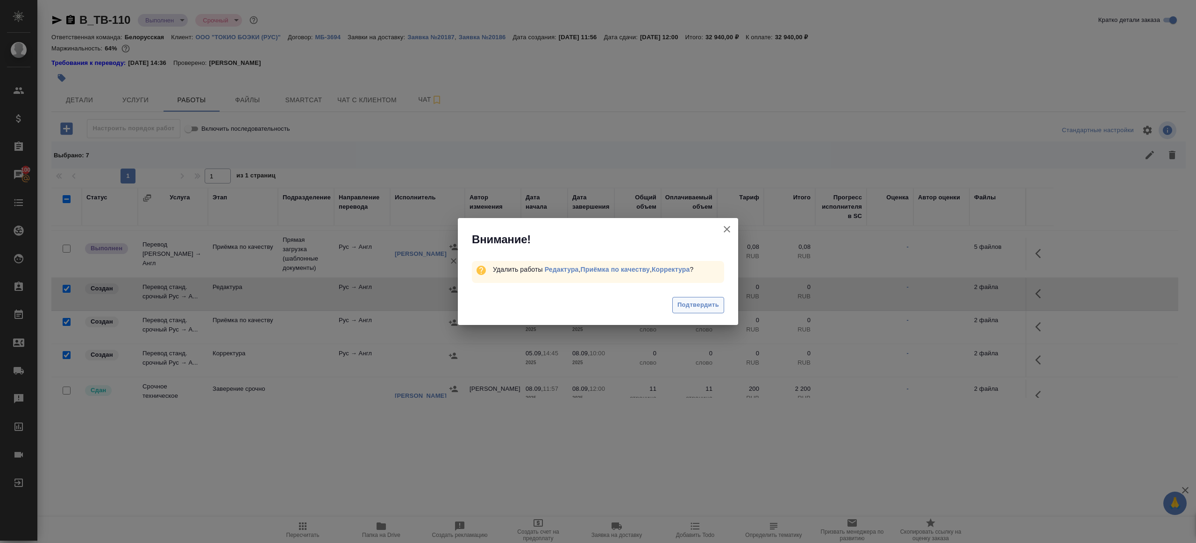
click at [698, 306] on span "Подтвердить" at bounding box center [698, 305] width 42 height 11
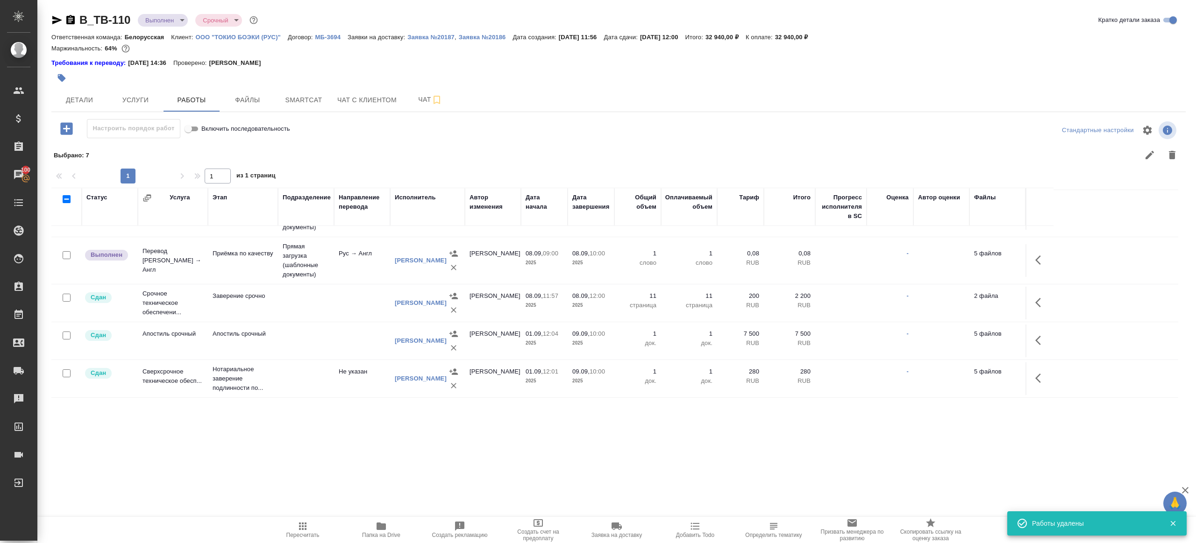
scroll to position [0, 0]
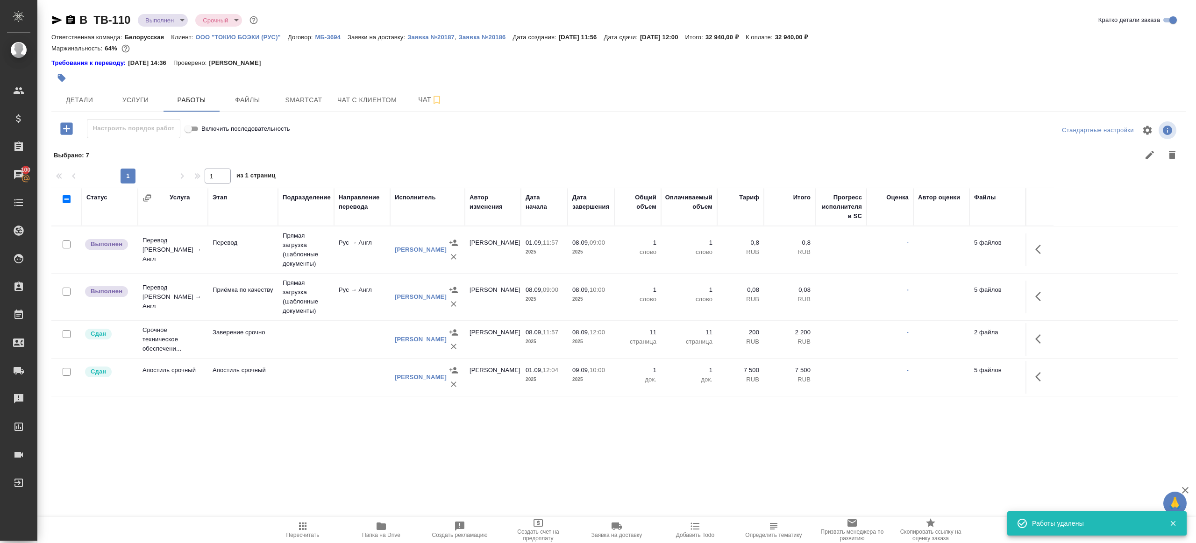
click at [1041, 247] on icon "button" at bounding box center [1040, 249] width 11 height 11
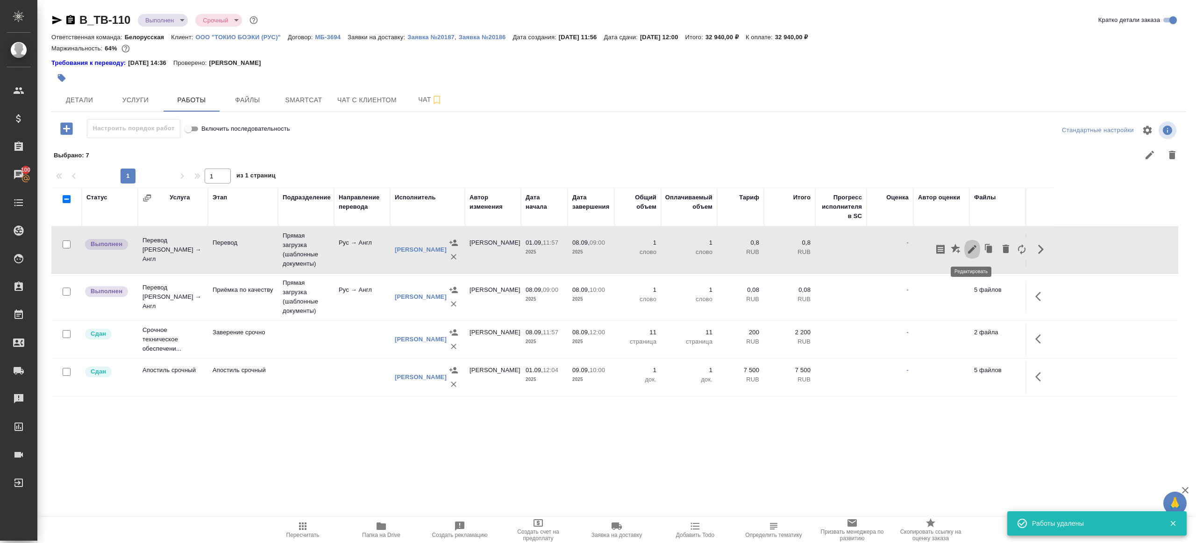
click at [972, 245] on icon "button" at bounding box center [971, 249] width 11 height 11
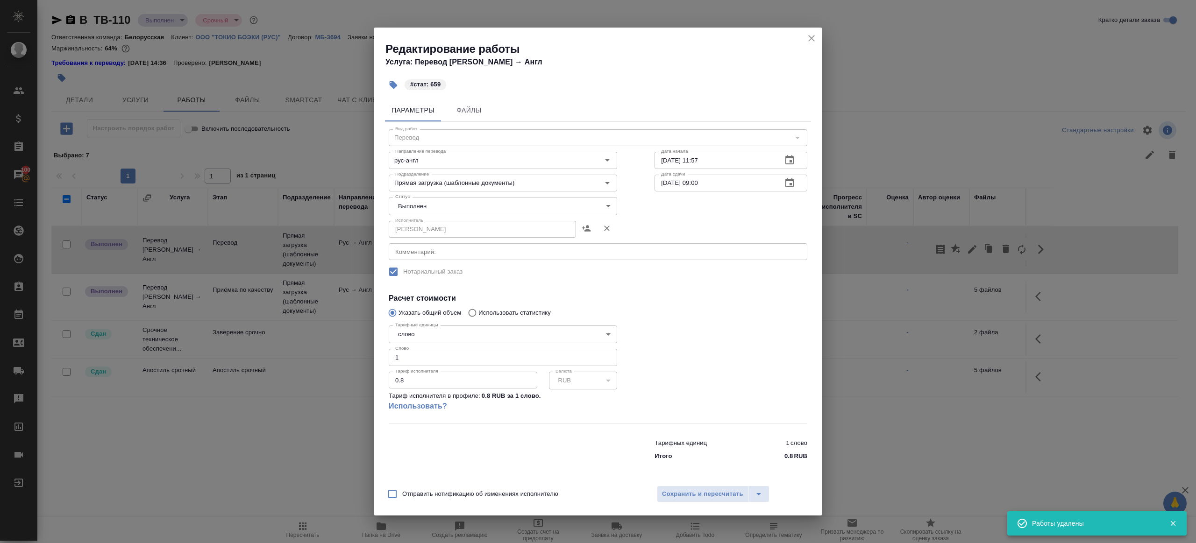
click at [452, 211] on body "🙏 .cls-1 fill:#fff; AWATERA Gazizov Rinat Клиенты Спецификации Заказы 100 Чаты …" at bounding box center [598, 271] width 1196 height 543
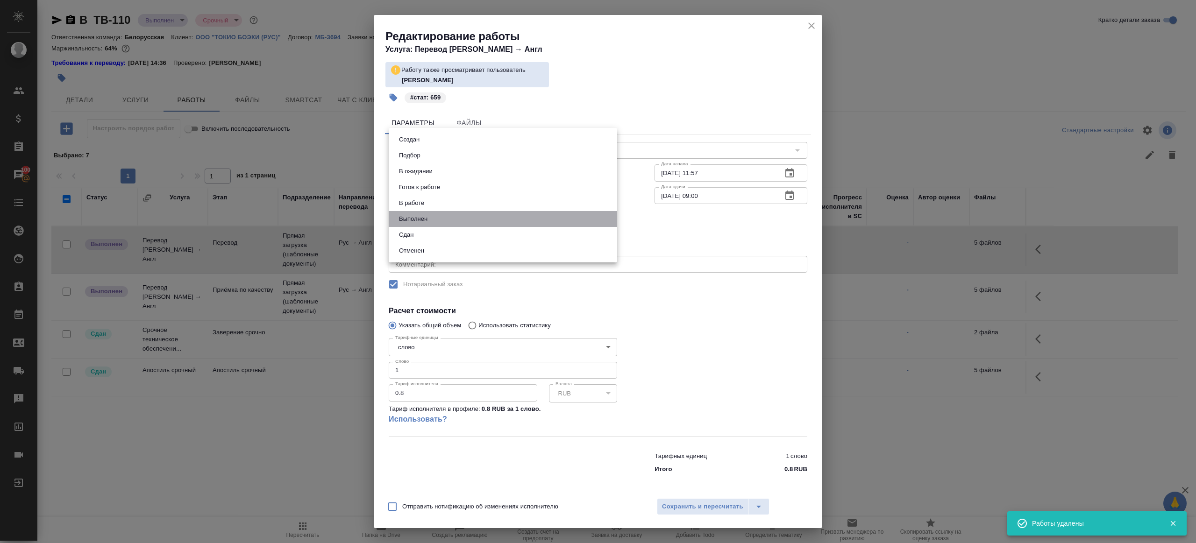
click at [428, 225] on li "Выполнен" at bounding box center [503, 219] width 228 height 16
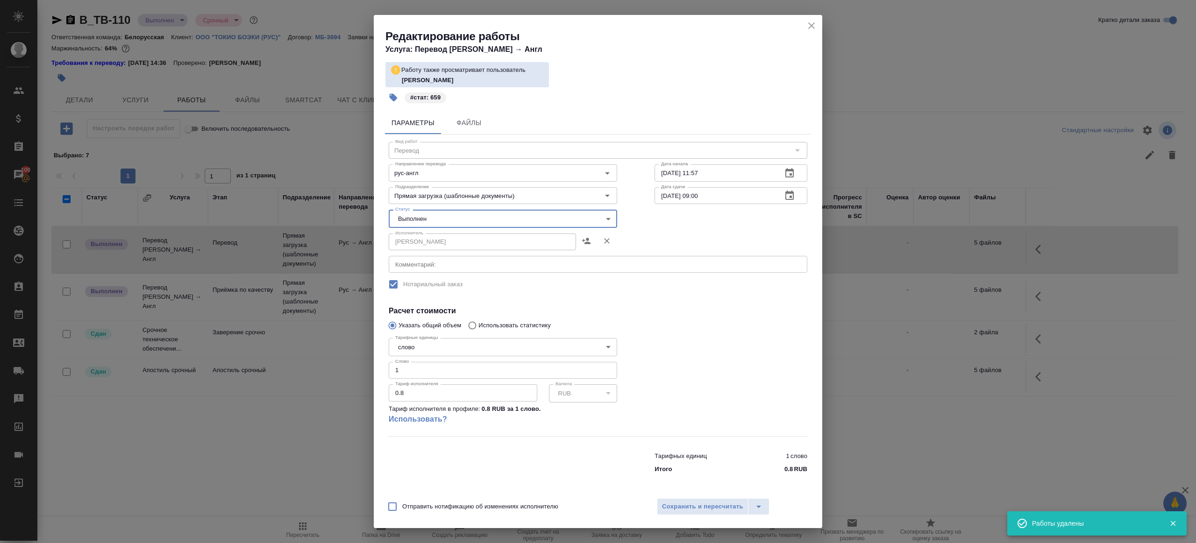
click at [430, 212] on body "🙏 .cls-1 fill:#fff; AWATERA Gazizov Rinat Клиенты Спецификации Заказы 100 Чаты …" at bounding box center [598, 271] width 1196 height 543
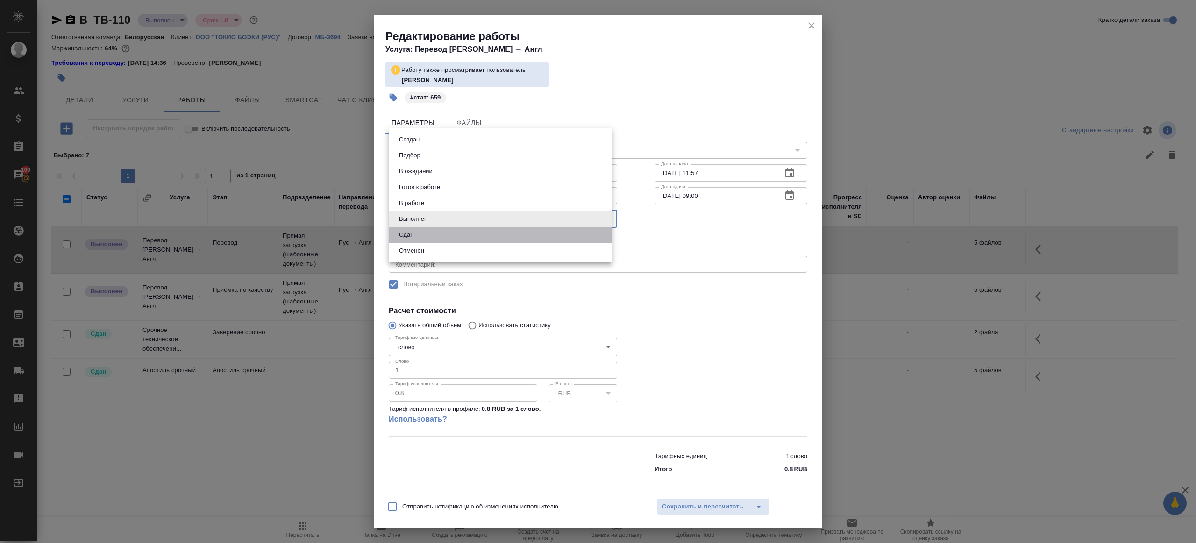
click at [426, 233] on li "Сдан" at bounding box center [500, 235] width 223 height 16
type input "closed"
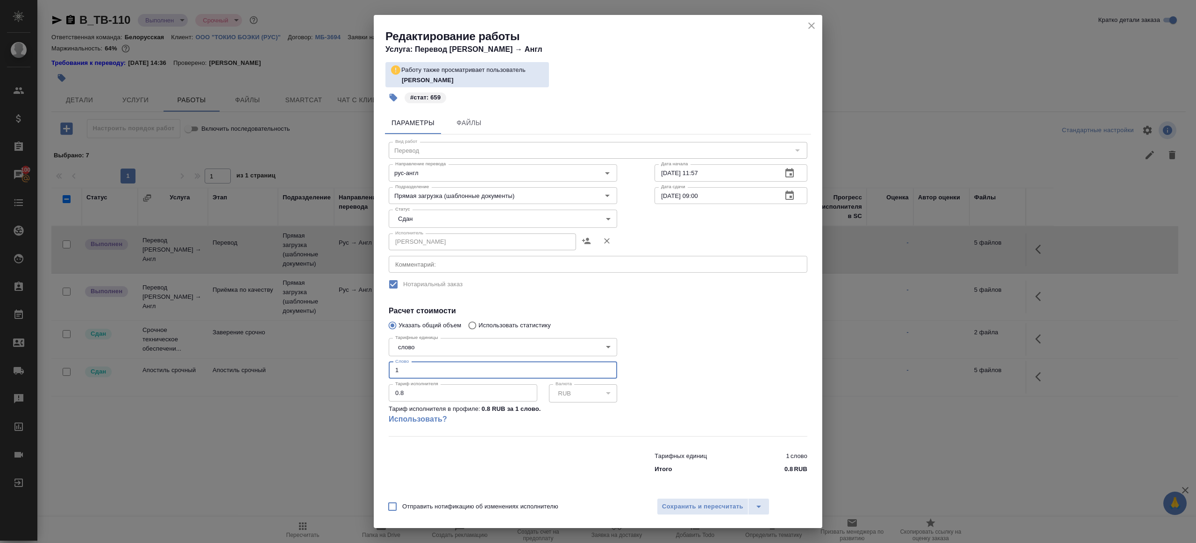
drag, startPoint x: 417, startPoint y: 369, endPoint x: 333, endPoint y: 358, distance: 84.7
click at [334, 359] on div "Редактирование работы Услуга: Перевод Стандарт Рус → Англ Работу также просматр…" at bounding box center [598, 271] width 1196 height 543
type input "659"
click at [694, 331] on div at bounding box center [731, 385] width 190 height 139
drag, startPoint x: 694, startPoint y: 331, endPoint x: 684, endPoint y: 513, distance: 182.4
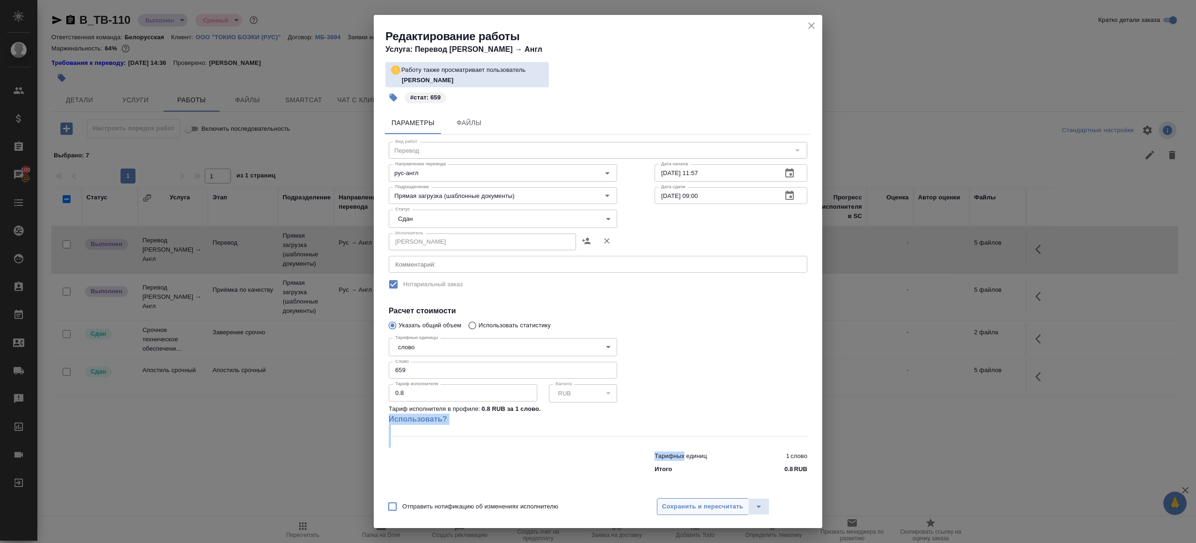
click at [684, 488] on div "Параметры Файлы Вид работ Перевод Вид работ Направление перевода рус-англ Напра…" at bounding box center [598, 300] width 448 height 384
click at [691, 495] on div "Отправить нотификацию об изменениях исполнителю Сохранить и пересчитать" at bounding box center [598, 510] width 448 height 36
click at [692, 497] on div "Отправить нотификацию об изменениях исполнителю Сохранить и пересчитать" at bounding box center [598, 510] width 448 height 36
click at [694, 508] on span "Сохранить и пересчитать" at bounding box center [702, 507] width 81 height 11
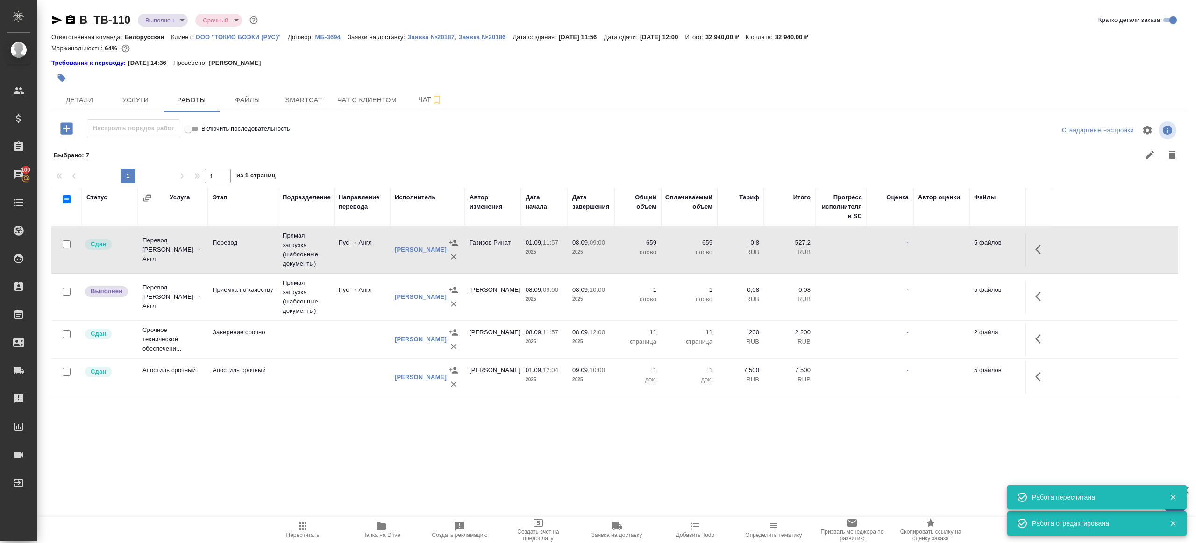
click at [1037, 292] on icon "button" at bounding box center [1040, 296] width 11 height 11
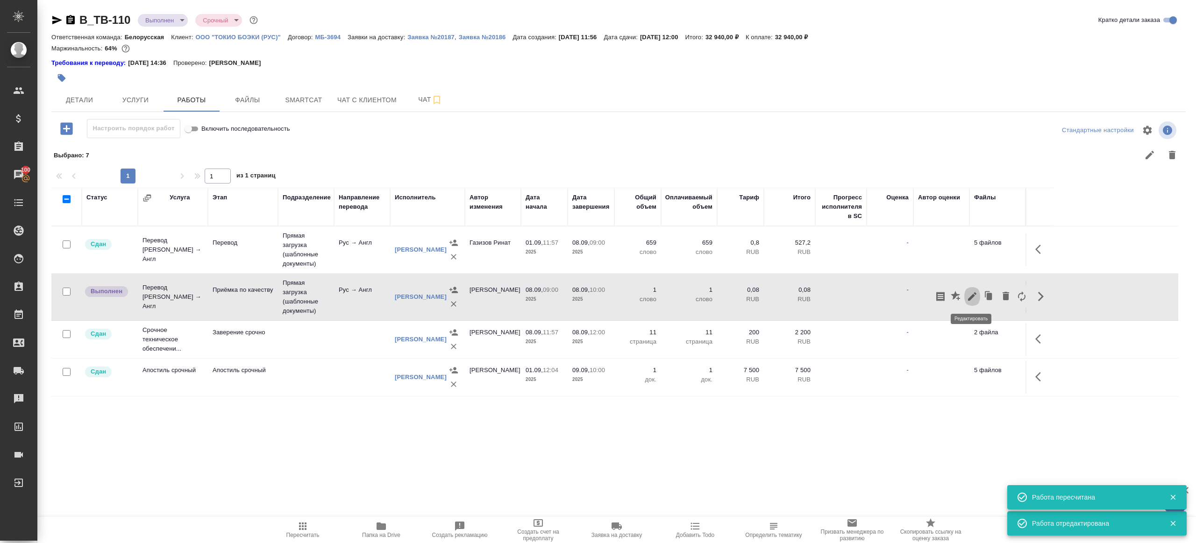
click at [975, 297] on icon "button" at bounding box center [971, 296] width 11 height 11
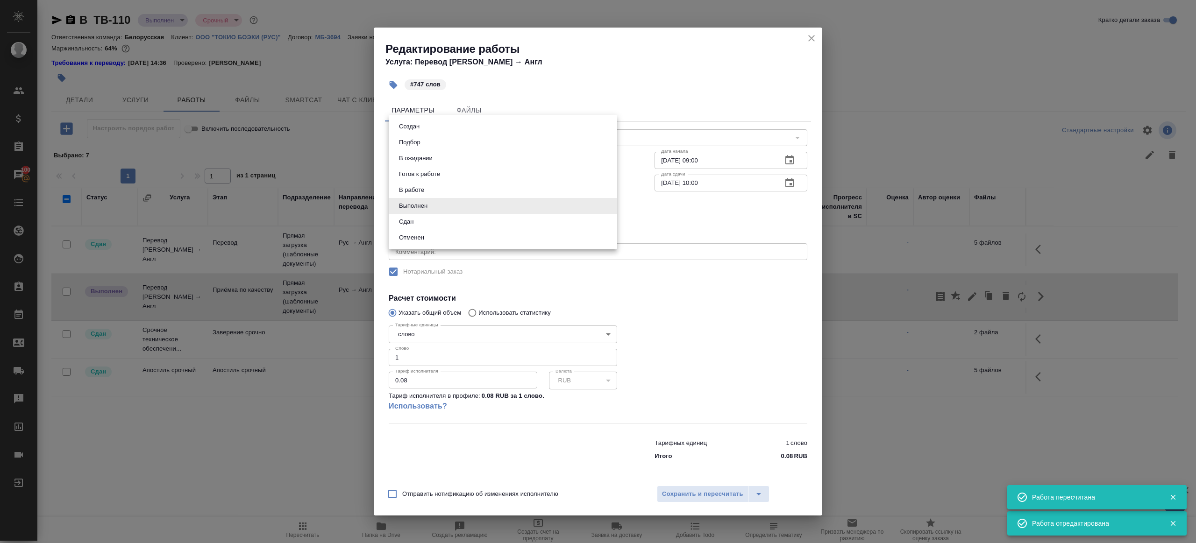
click at [404, 210] on body "🙏 .cls-1 fill:#fff; AWATERA Gazizov Rinat Клиенты Спецификации Заказы 100 Чаты …" at bounding box center [598, 271] width 1196 height 543
click at [419, 225] on li "Сдан" at bounding box center [503, 222] width 228 height 16
type input "closed"
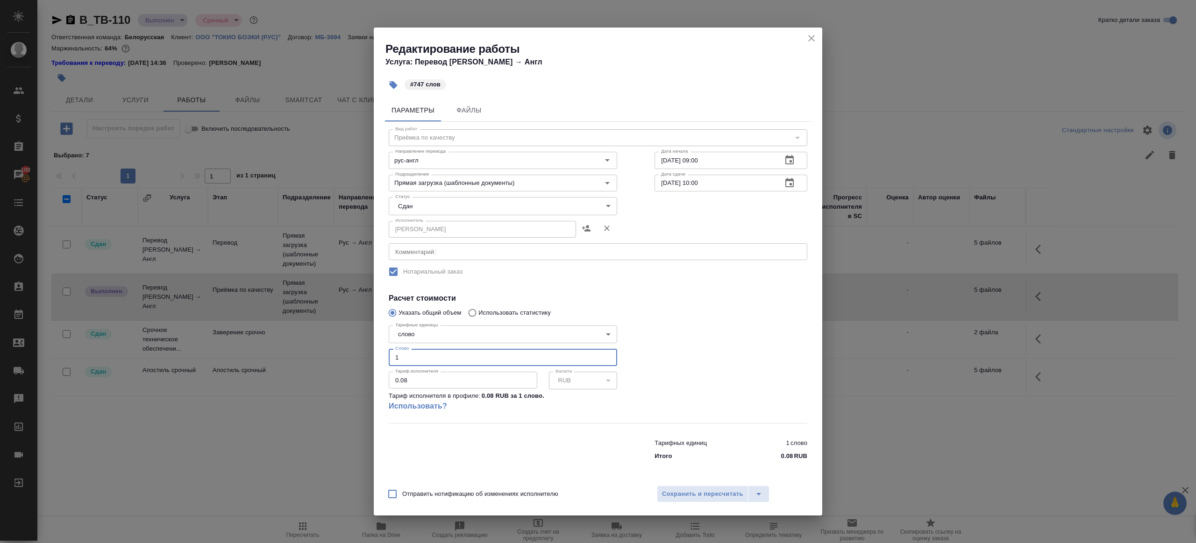
drag, startPoint x: 423, startPoint y: 357, endPoint x: 290, endPoint y: 347, distance: 133.5
click at [290, 347] on div "Редактирование работы Услуга: Перевод Стандарт Рус → Англ #747 слов Параметры Ф…" at bounding box center [598, 271] width 1196 height 543
type input "747"
click at [691, 350] on div at bounding box center [731, 372] width 190 height 139
click at [699, 492] on span "Сохранить и пересчитать" at bounding box center [702, 494] width 81 height 11
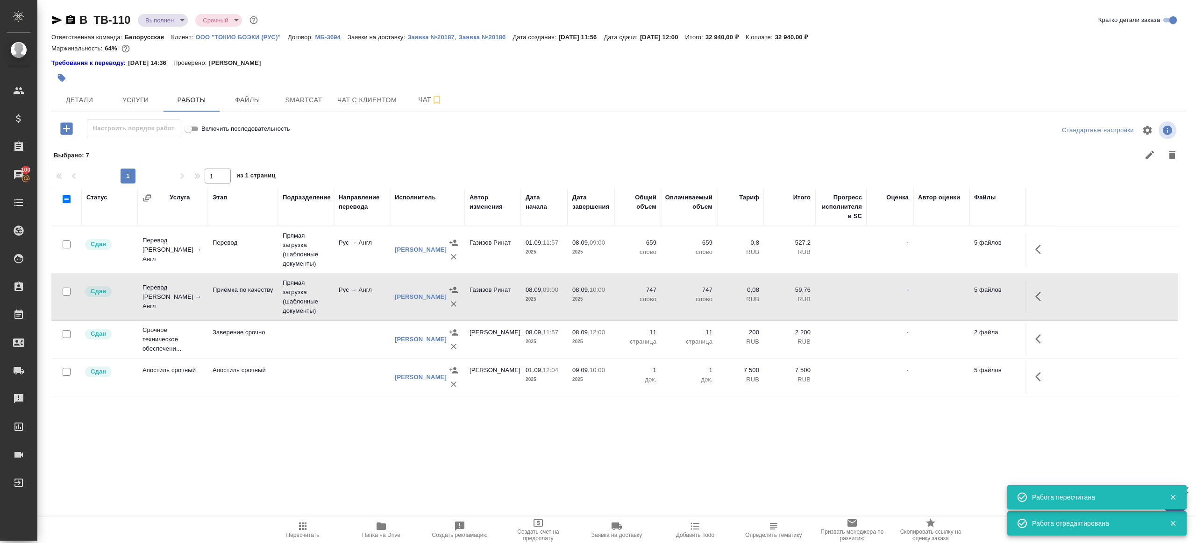
click at [1025, 252] on td at bounding box center [1039, 250] width 28 height 33
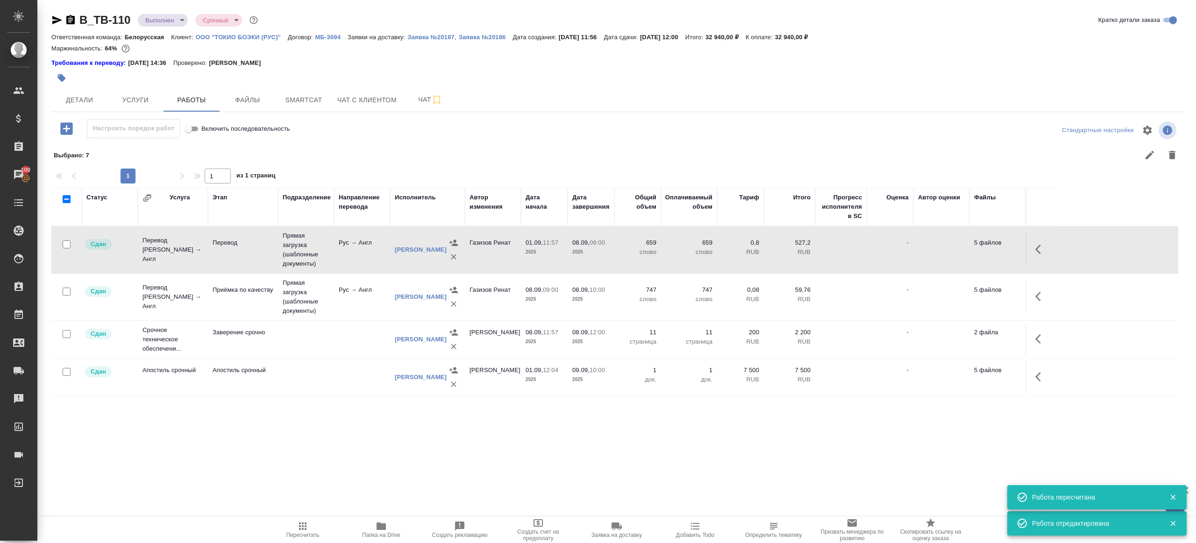
click at [1034, 248] on button "button" at bounding box center [1040, 249] width 22 height 22
click at [971, 250] on icon "button" at bounding box center [972, 249] width 8 height 8
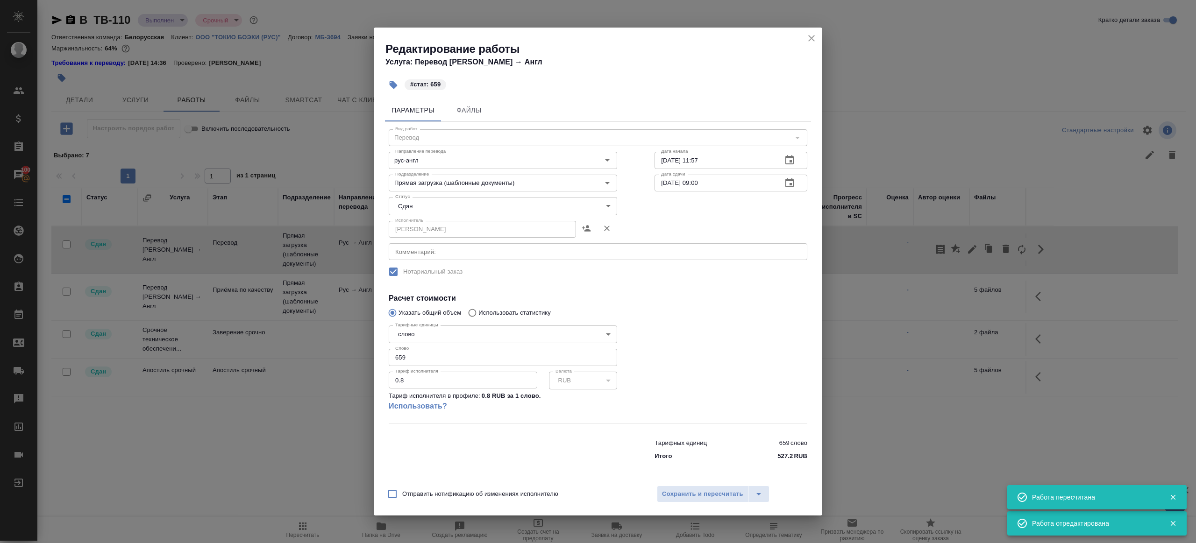
click at [944, 255] on div "Редактирование работы Услуга: Перевод Стандарт Рус → Англ #стат: 659 Параметры …" at bounding box center [598, 271] width 1196 height 543
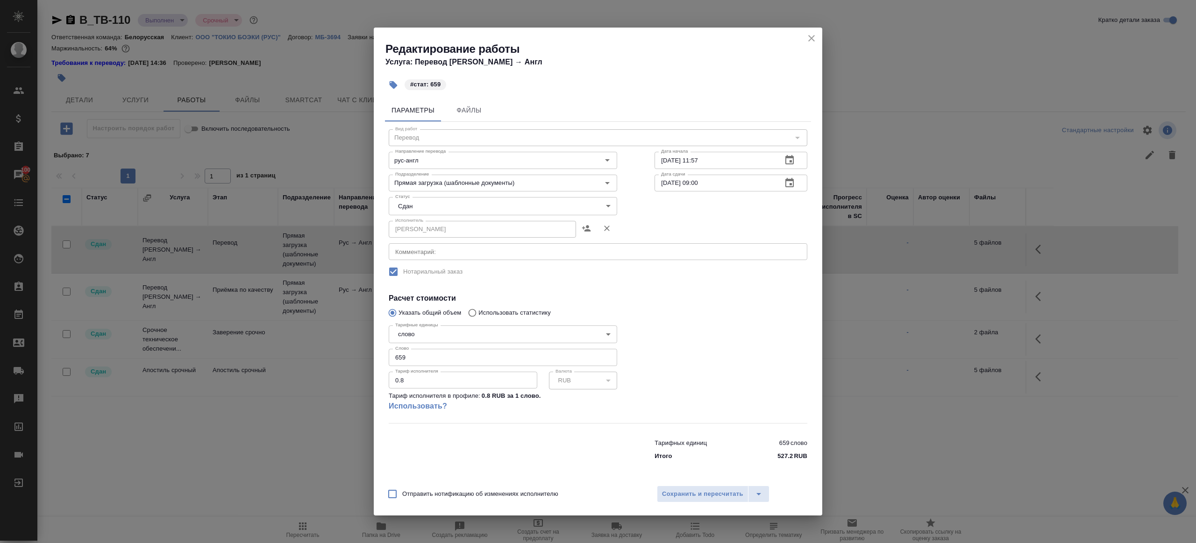
click at [814, 36] on icon "close" at bounding box center [811, 38] width 11 height 11
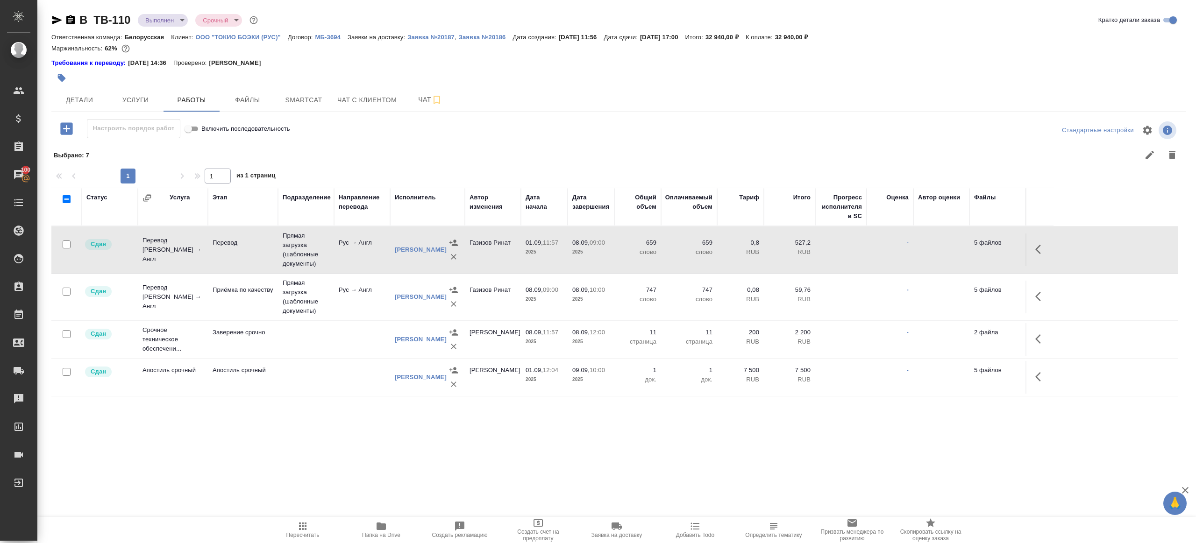
click at [313, 526] on span "Пересчитать" at bounding box center [302, 530] width 67 height 18
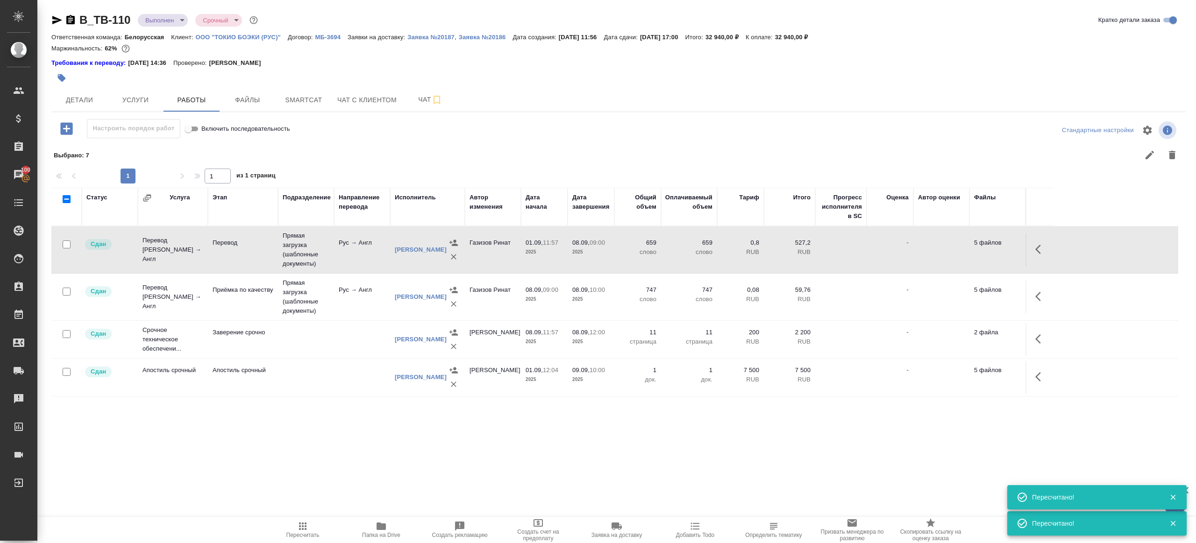
click at [1041, 253] on icon "button" at bounding box center [1040, 249] width 11 height 11
click at [973, 255] on button "button" at bounding box center [972, 249] width 16 height 22
